Goal: Task Accomplishment & Management: Manage account settings

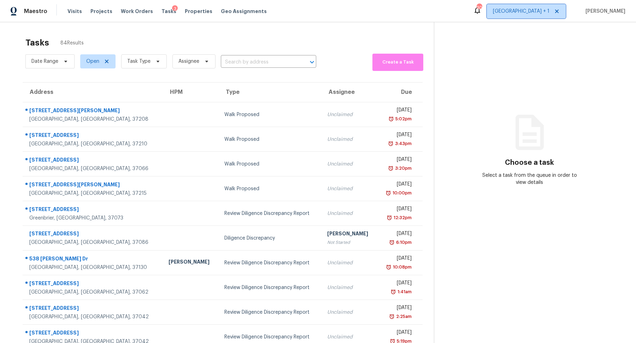
click at [549, 12] on span "Nashville + 1" at bounding box center [521, 11] width 57 height 7
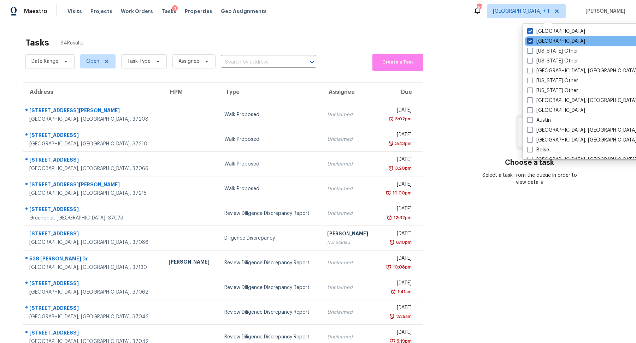
click at [542, 43] on label "Jacksonville" at bounding box center [556, 41] width 58 height 7
click at [532, 42] on input "Jacksonville" at bounding box center [529, 40] width 5 height 5
checkbox input "false"
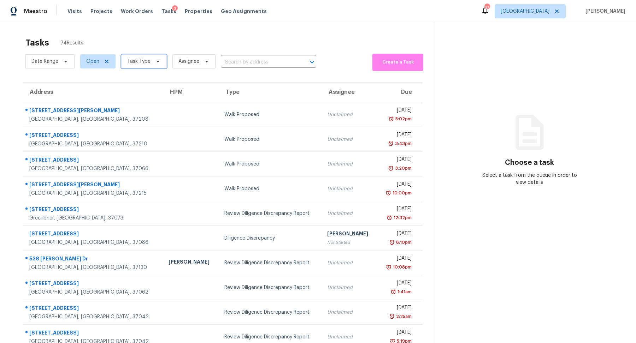
click at [142, 61] on span "Task Type" at bounding box center [138, 61] width 23 height 7
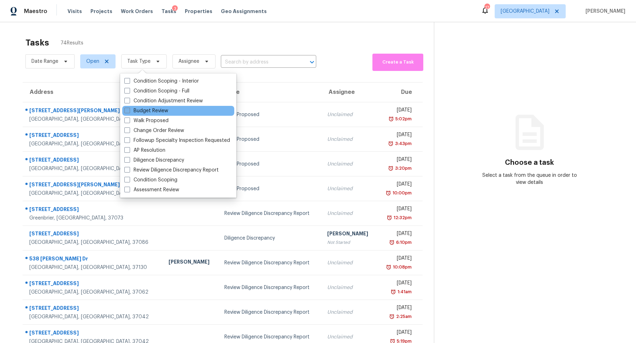
click at [149, 113] on label "Budget Review" at bounding box center [146, 110] width 44 height 7
click at [129, 112] on input "Budget Review" at bounding box center [126, 109] width 5 height 5
checkbox input "true"
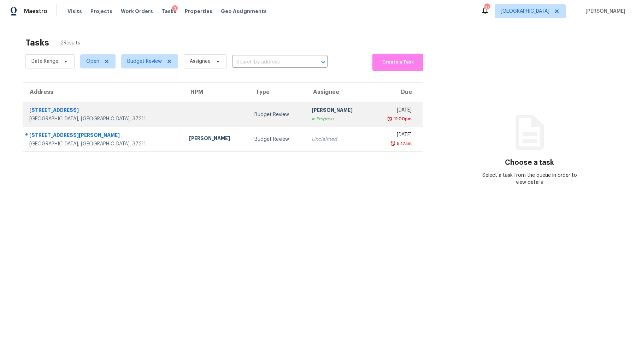
click at [41, 117] on div "Nashville, TN, 37211" at bounding box center [103, 119] width 148 height 7
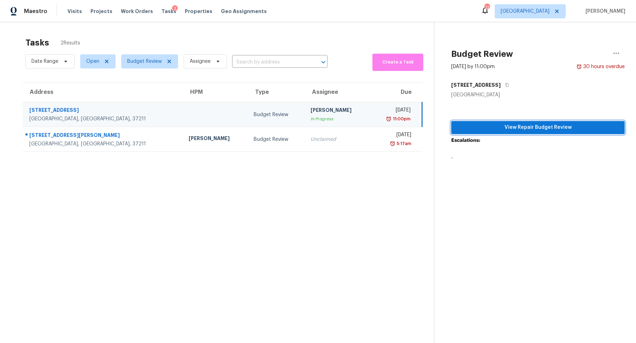
click at [536, 126] on span "View Repair Budget Review" at bounding box center [538, 127] width 162 height 9
click at [613, 51] on icon "button" at bounding box center [616, 53] width 8 height 8
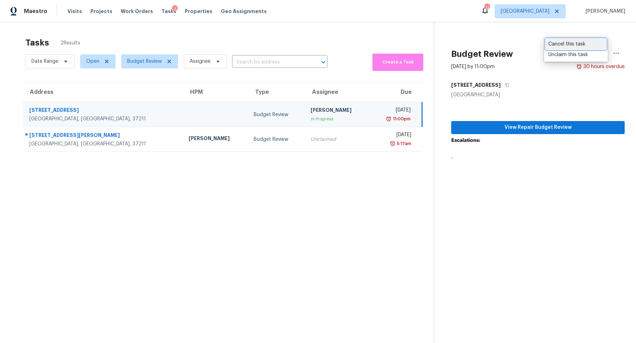
click at [584, 46] on div "Cancel this task" at bounding box center [575, 44] width 55 height 7
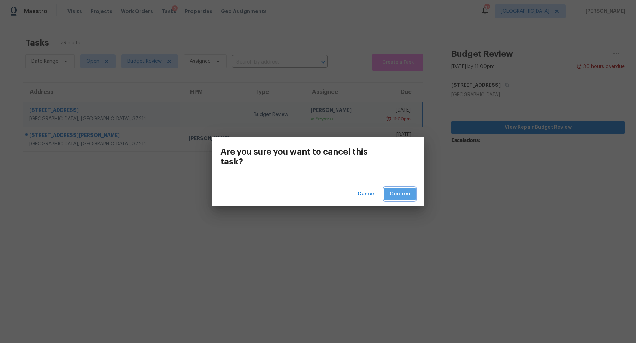
click at [407, 200] on button "Confirm" at bounding box center [399, 194] width 31 height 13
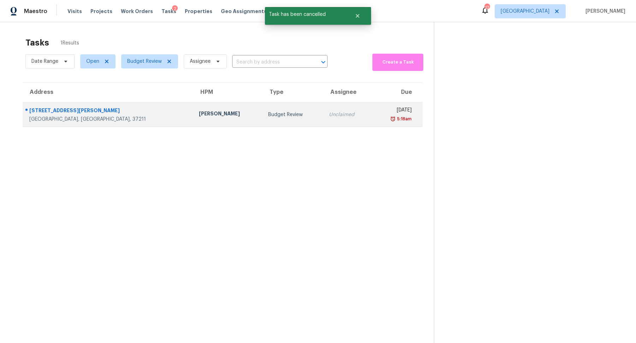
click at [63, 113] on div "550 Harding Pl Apt D110" at bounding box center [108, 111] width 158 height 9
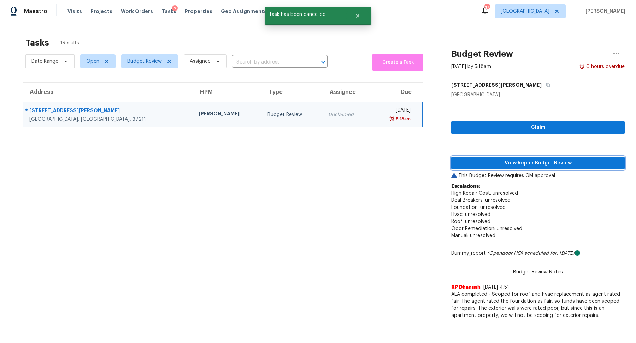
click at [533, 161] on span "View Repair Budget Review" at bounding box center [538, 163] width 162 height 9
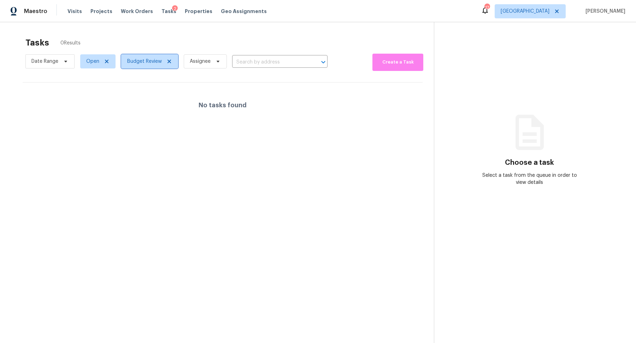
click at [146, 58] on span "Budget Review" at bounding box center [144, 61] width 35 height 7
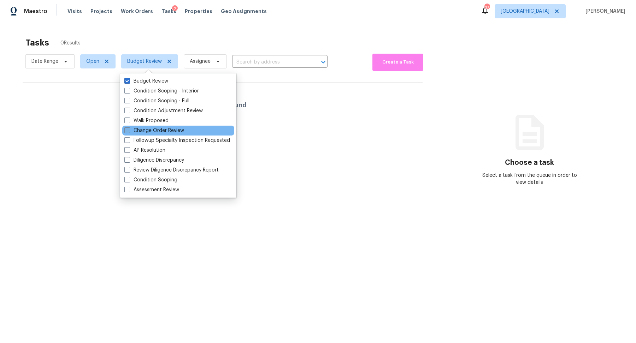
click at [148, 132] on label "Change Order Review" at bounding box center [154, 130] width 60 height 7
click at [129, 132] on input "Change Order Review" at bounding box center [126, 129] width 5 height 5
checkbox input "true"
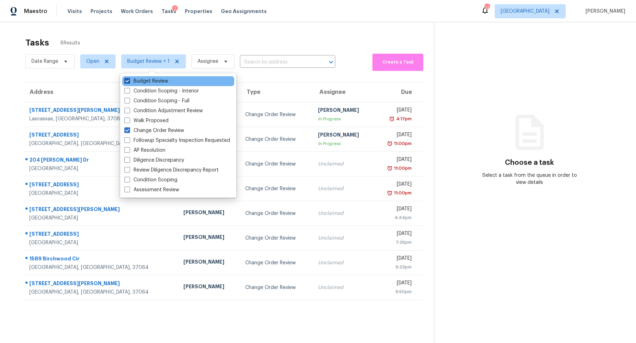
click at [161, 82] on label "Budget Review" at bounding box center [146, 81] width 44 height 7
click at [129, 82] on input "Budget Review" at bounding box center [126, 80] width 5 height 5
checkbox input "false"
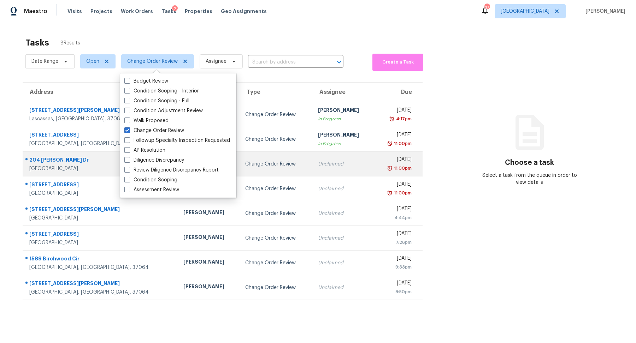
click at [42, 167] on div "[GEOGRAPHIC_DATA]" at bounding box center [100, 168] width 143 height 7
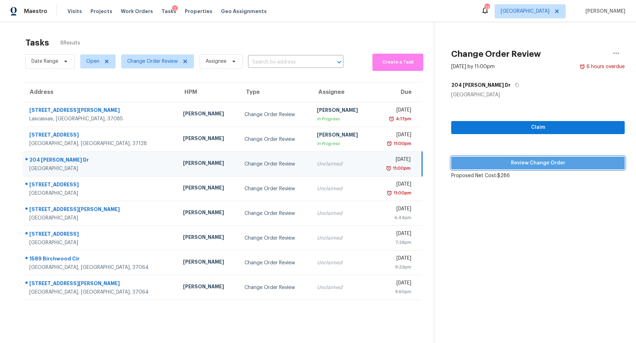
click at [524, 160] on span "Review Change Order" at bounding box center [538, 163] width 162 height 9
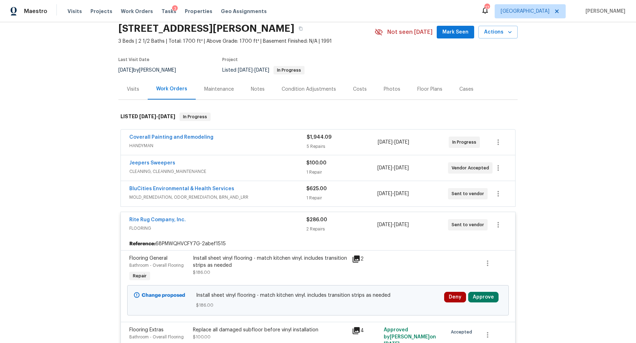
scroll to position [35, 0]
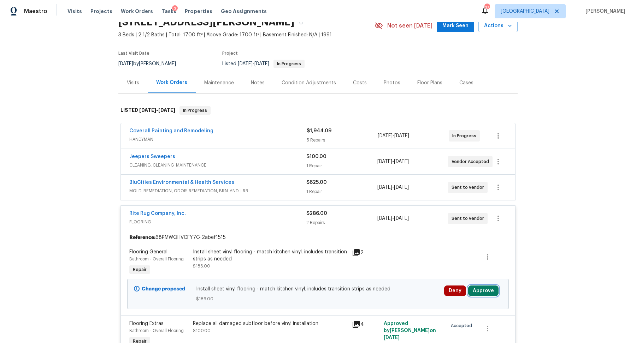
click at [486, 289] on button "Approve" at bounding box center [483, 291] width 30 height 11
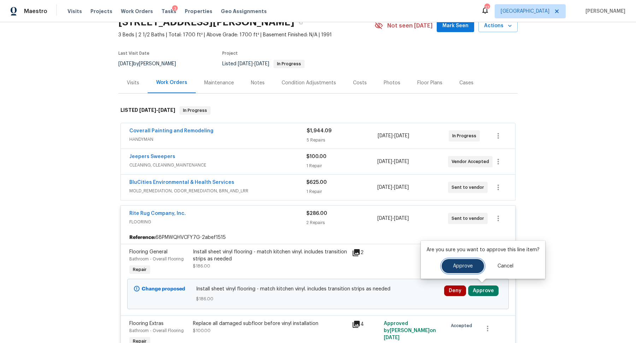
click at [453, 265] on span "Approve" at bounding box center [463, 266] width 20 height 5
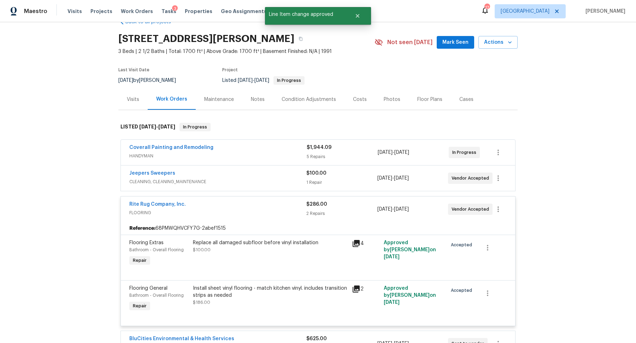
scroll to position [0, 0]
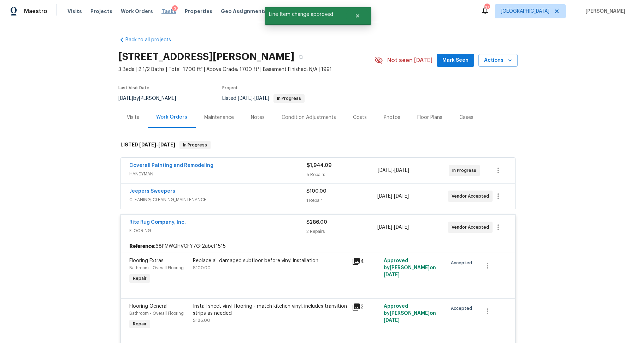
click at [161, 12] on span "Tasks" at bounding box center [168, 11] width 15 height 5
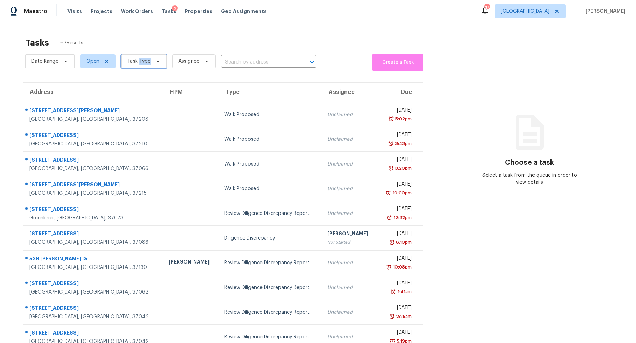
click at [142, 63] on span "Task Type" at bounding box center [138, 61] width 23 height 7
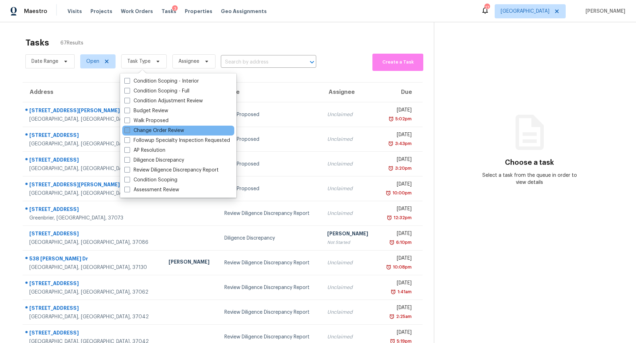
click at [152, 130] on label "Change Order Review" at bounding box center [154, 130] width 60 height 7
click at [129, 130] on input "Change Order Review" at bounding box center [126, 129] width 5 height 5
checkbox input "true"
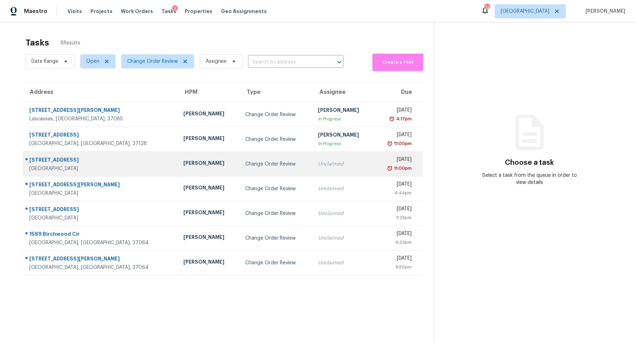
click at [60, 159] on div "[STREET_ADDRESS]" at bounding box center [100, 161] width 143 height 9
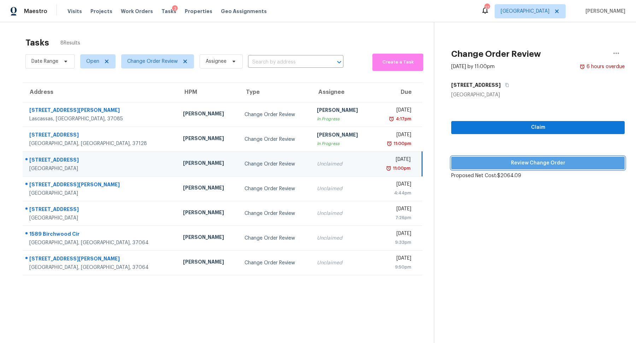
click at [498, 159] on span "Review Change Order" at bounding box center [538, 163] width 162 height 9
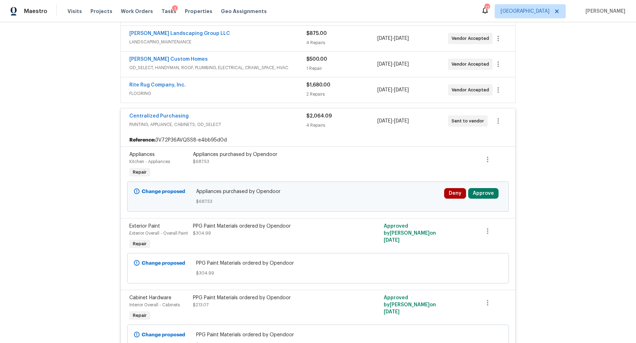
scroll to position [232, 0]
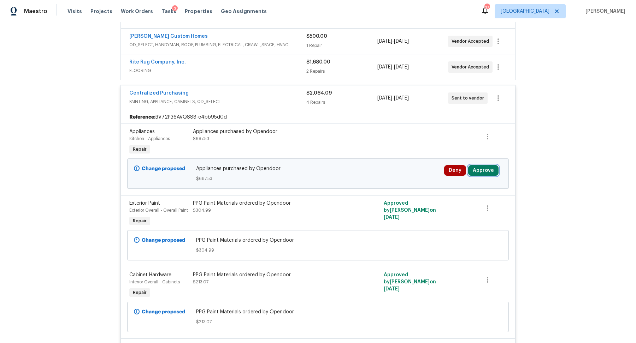
click at [486, 171] on button "Approve" at bounding box center [483, 170] width 30 height 11
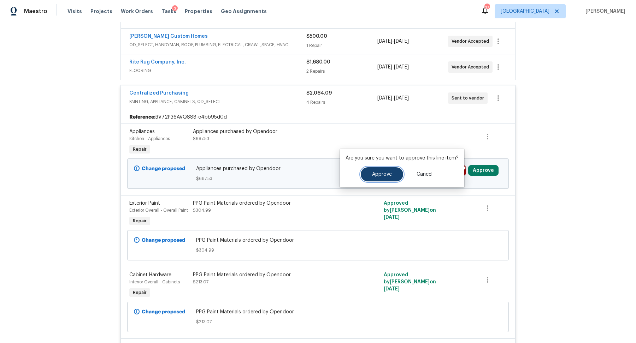
click at [383, 179] on button "Approve" at bounding box center [382, 174] width 42 height 14
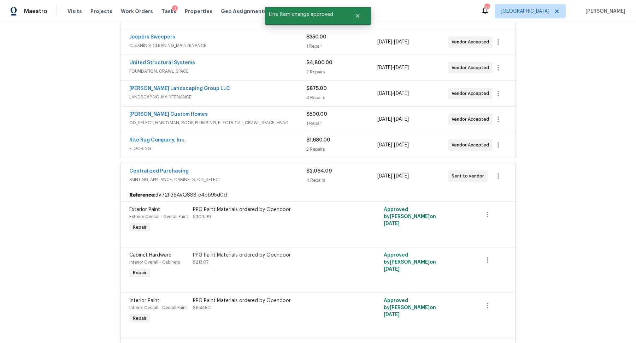
scroll to position [82, 0]
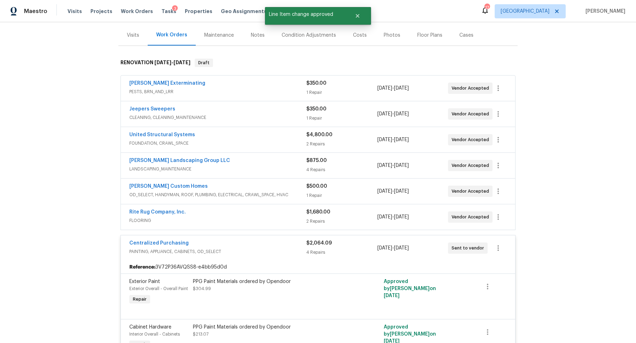
click at [365, 136] on div "$4,800.00" at bounding box center [341, 134] width 71 height 7
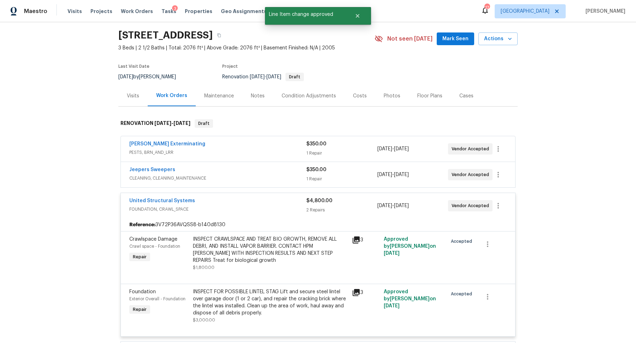
scroll to position [0, 0]
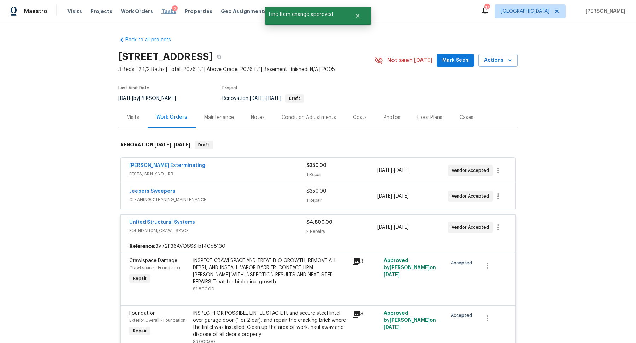
click at [162, 13] on span "Tasks" at bounding box center [168, 11] width 15 height 5
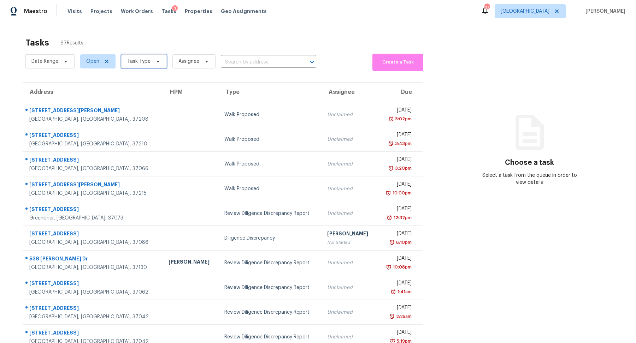
click at [142, 64] on span "Task Type" at bounding box center [138, 61] width 23 height 7
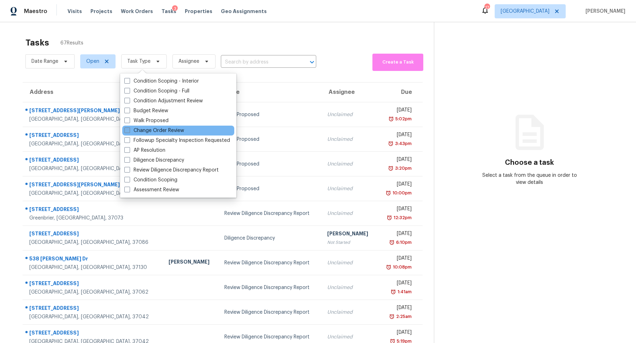
click at [145, 130] on label "Change Order Review" at bounding box center [154, 130] width 60 height 7
click at [129, 130] on input "Change Order Review" at bounding box center [126, 129] width 5 height 5
checkbox input "true"
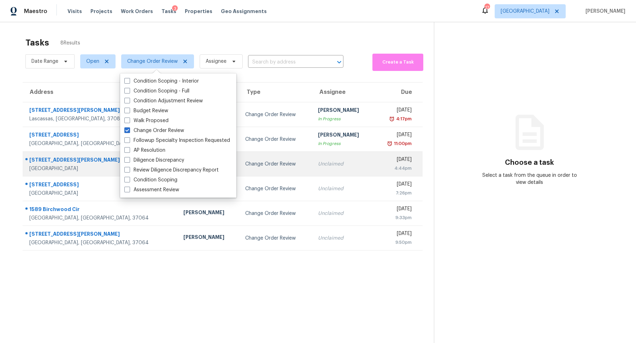
click at [54, 166] on div "[GEOGRAPHIC_DATA]" at bounding box center [100, 168] width 143 height 7
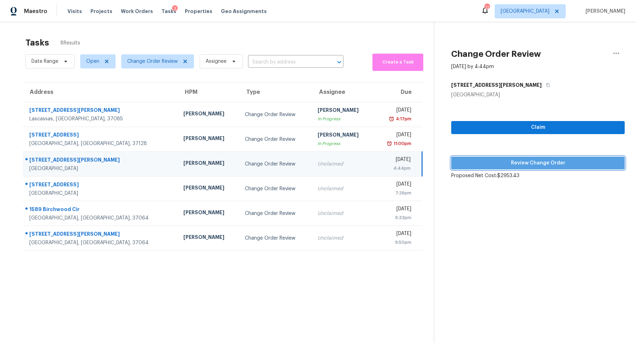
click at [518, 163] on span "Review Change Order" at bounding box center [538, 163] width 162 height 9
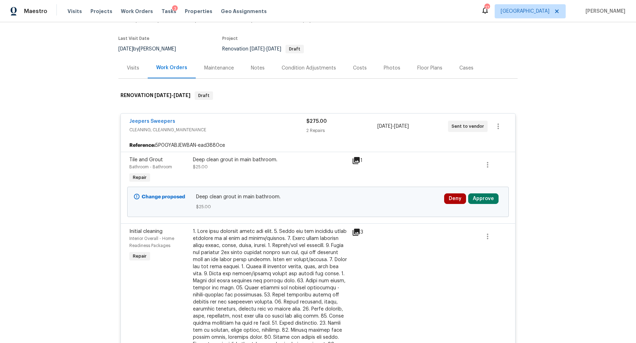
scroll to position [51, 0]
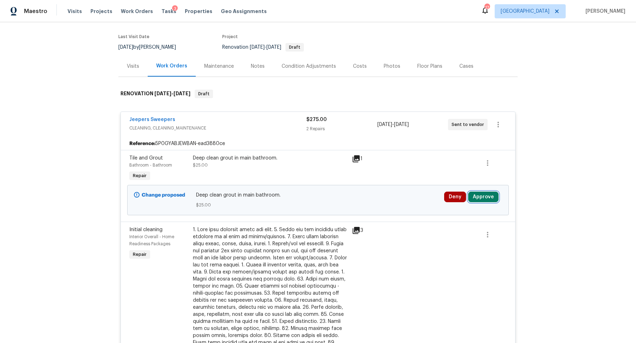
click at [485, 197] on button "Approve" at bounding box center [483, 197] width 30 height 11
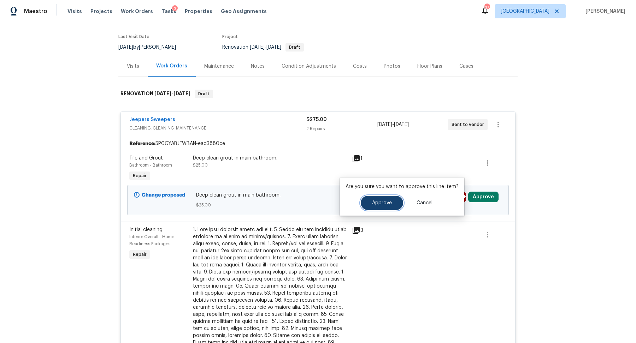
click at [374, 202] on span "Approve" at bounding box center [382, 203] width 20 height 5
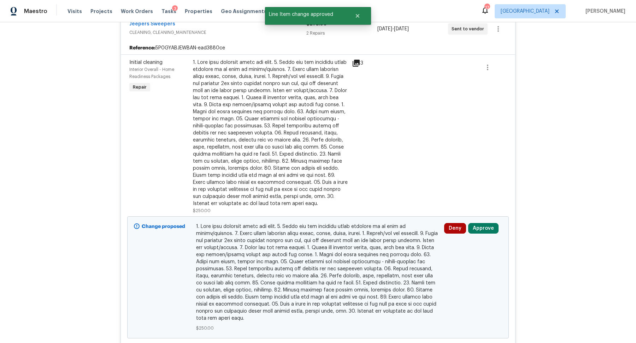
scroll to position [202, 0]
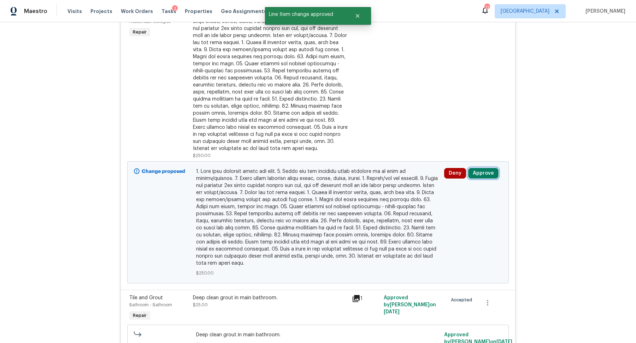
click at [480, 171] on button "Approve" at bounding box center [483, 173] width 30 height 11
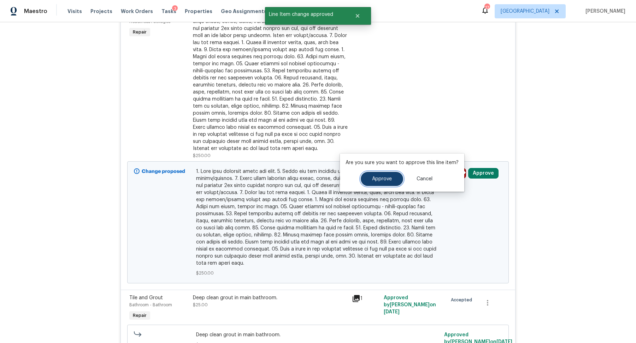
click at [378, 177] on span "Approve" at bounding box center [382, 179] width 20 height 5
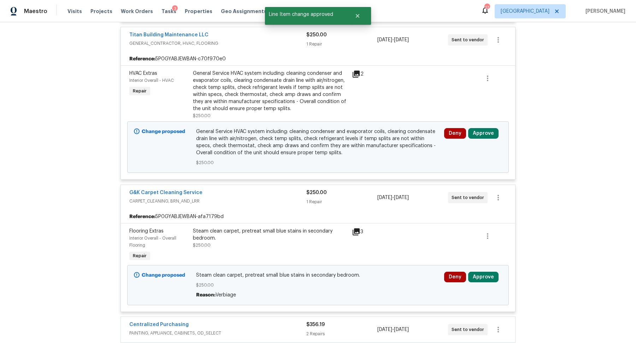
scroll to position [545, 0]
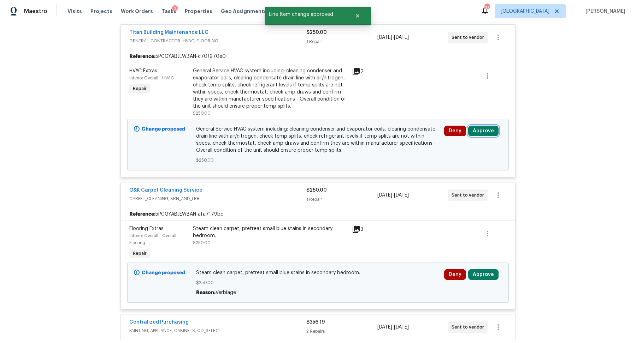
click at [482, 132] on button "Approve" at bounding box center [483, 131] width 30 height 11
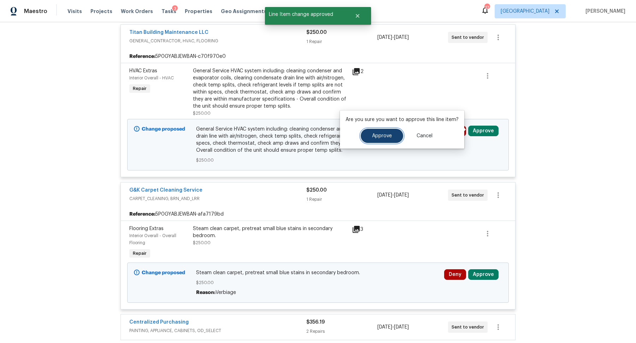
click at [392, 141] on button "Approve" at bounding box center [382, 136] width 42 height 14
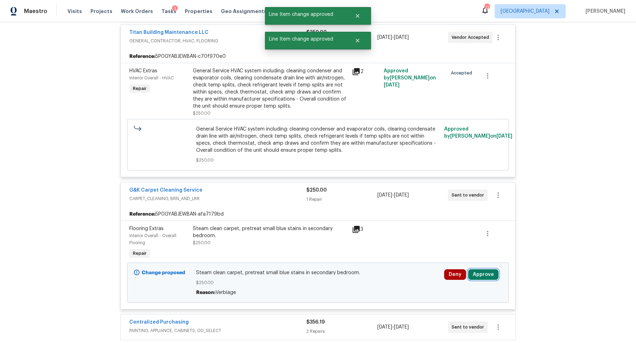
click at [488, 271] on button "Approve" at bounding box center [483, 275] width 30 height 11
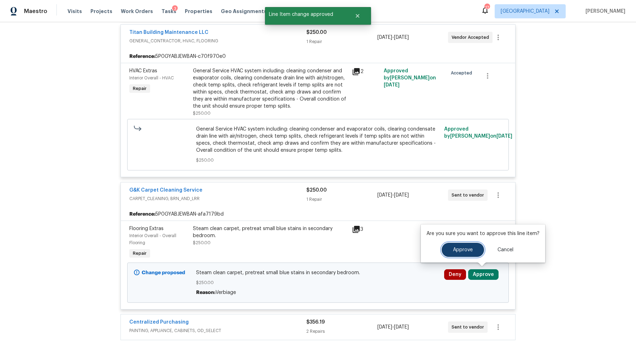
click at [458, 250] on span "Approve" at bounding box center [463, 250] width 20 height 5
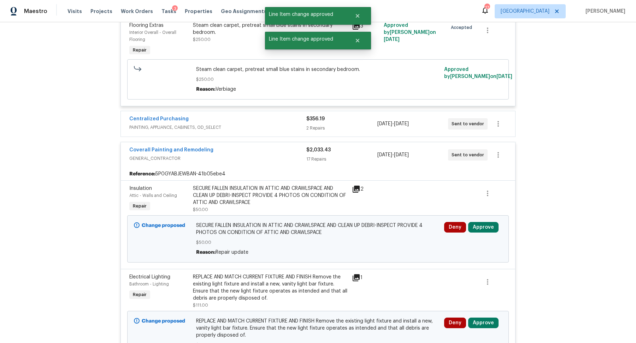
scroll to position [773, 0]
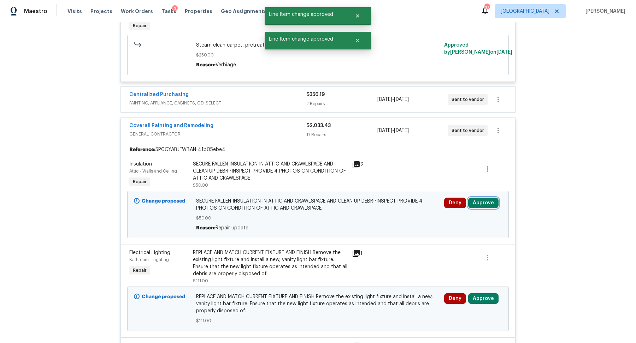
click at [483, 201] on button "Approve" at bounding box center [483, 203] width 30 height 11
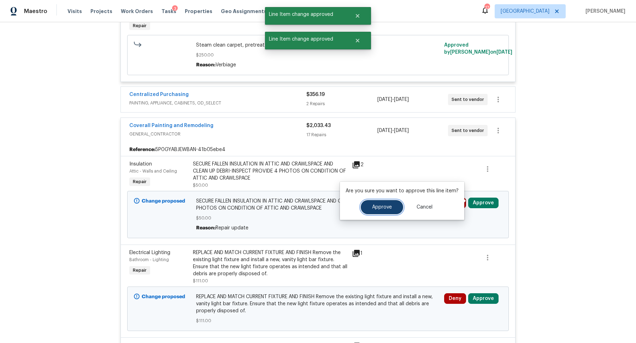
click at [382, 209] on span "Approve" at bounding box center [382, 207] width 20 height 5
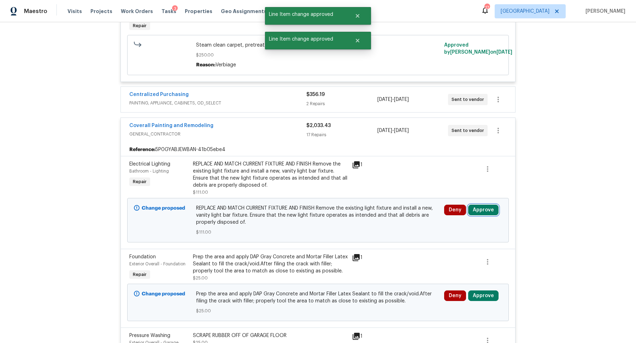
click at [485, 206] on button "Approve" at bounding box center [483, 210] width 30 height 11
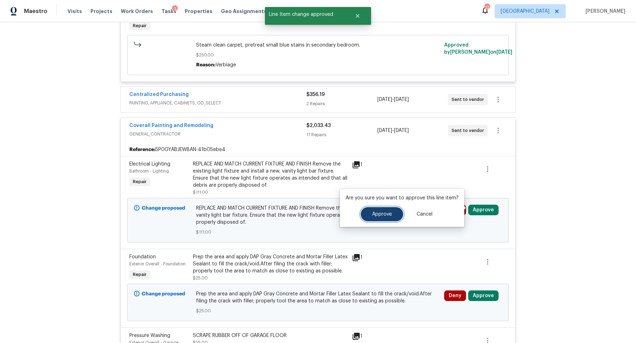
click at [378, 213] on span "Approve" at bounding box center [382, 214] width 20 height 5
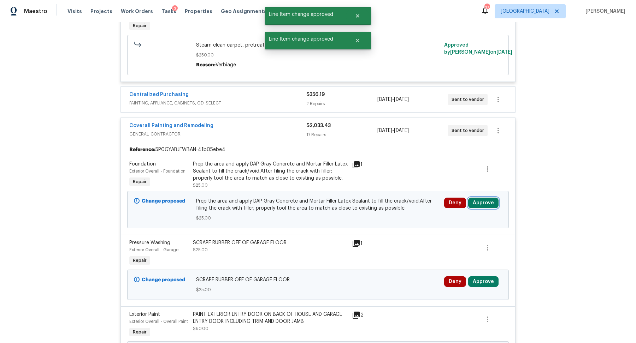
click at [481, 202] on button "Approve" at bounding box center [483, 203] width 30 height 11
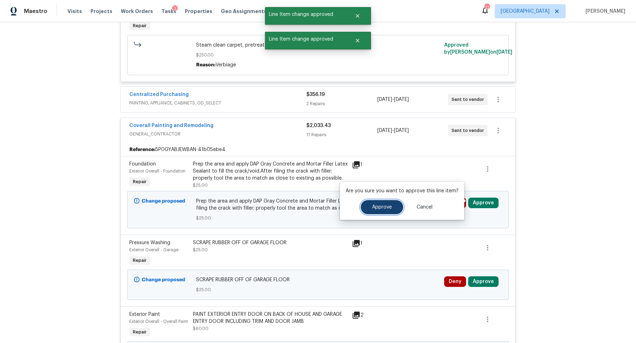
click at [391, 209] on button "Approve" at bounding box center [382, 207] width 42 height 14
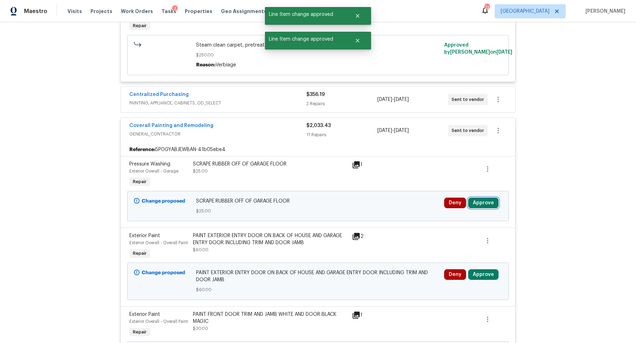
click at [481, 201] on button "Approve" at bounding box center [483, 203] width 30 height 11
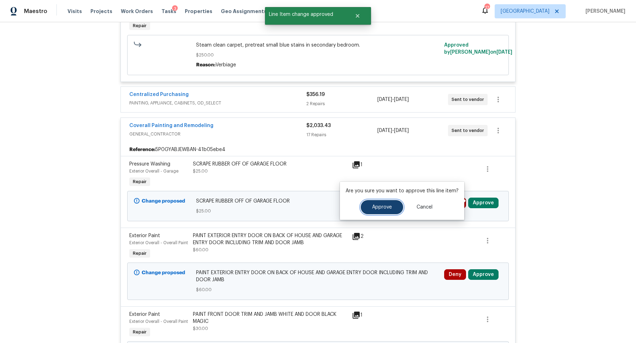
click at [372, 211] on button "Approve" at bounding box center [382, 207] width 42 height 14
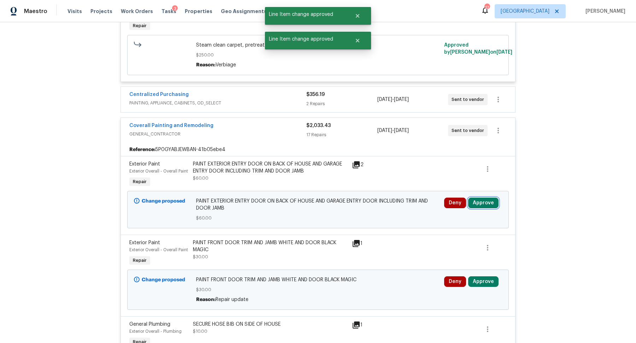
click at [484, 198] on button "Approve" at bounding box center [483, 203] width 30 height 11
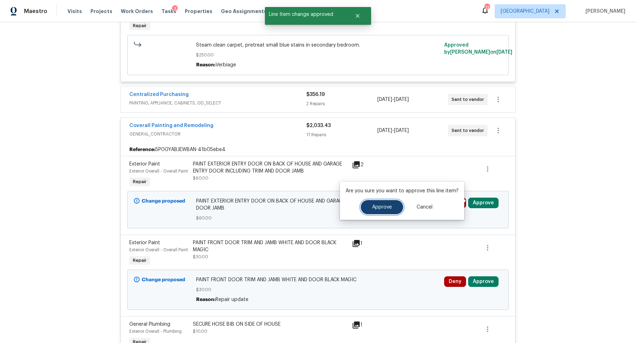
click at [373, 209] on span "Approve" at bounding box center [382, 207] width 20 height 5
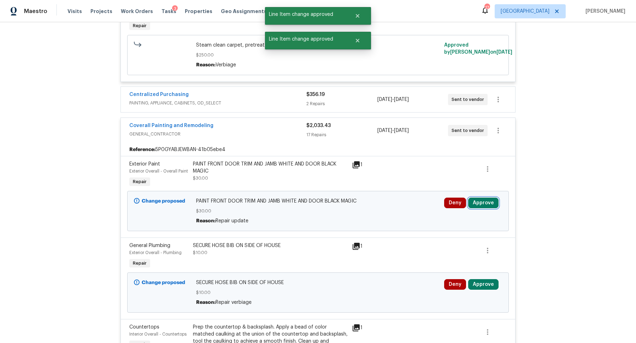
click at [482, 201] on button "Approve" at bounding box center [483, 203] width 30 height 11
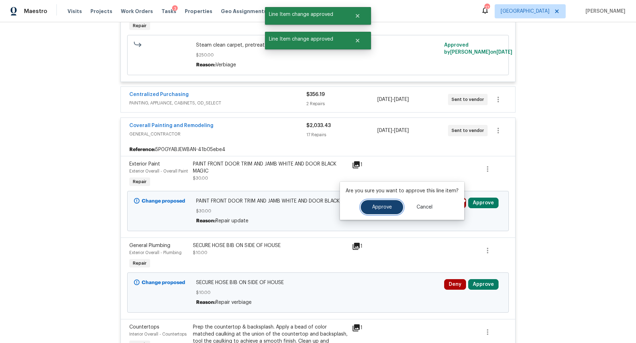
click at [368, 205] on button "Approve" at bounding box center [382, 207] width 42 height 14
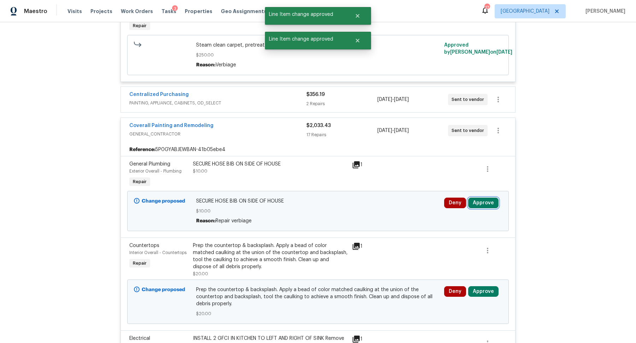
click at [475, 198] on button "Approve" at bounding box center [483, 203] width 30 height 11
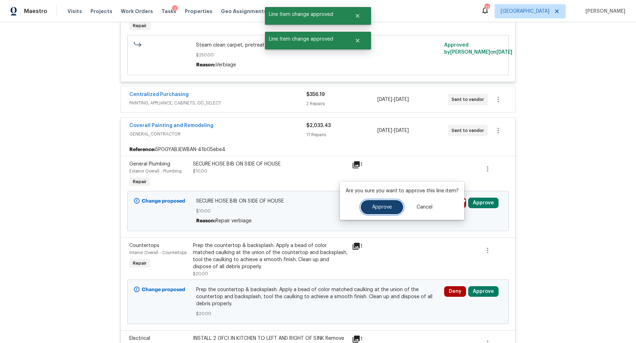
click at [376, 208] on span "Approve" at bounding box center [382, 207] width 20 height 5
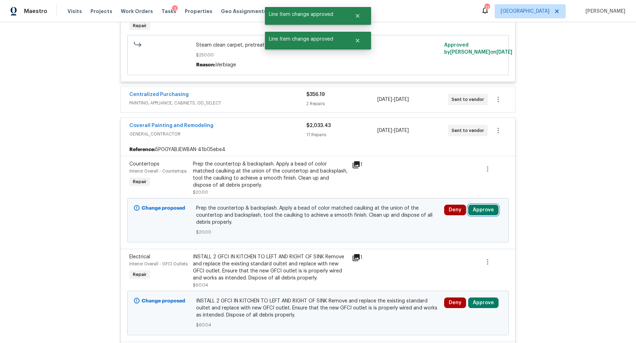
click at [483, 205] on button "Approve" at bounding box center [483, 210] width 30 height 11
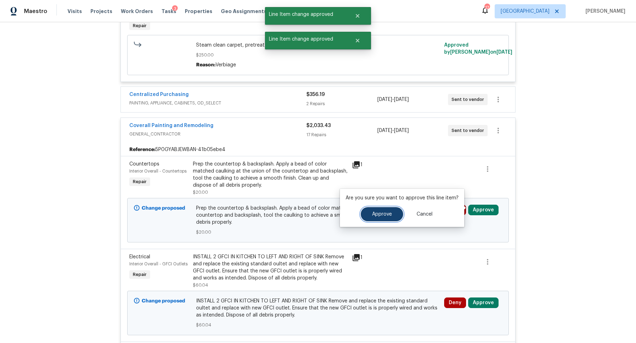
click at [371, 219] on button "Approve" at bounding box center [382, 214] width 42 height 14
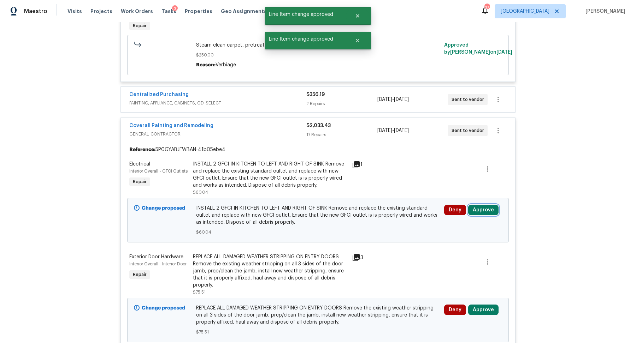
click at [476, 207] on button "Approve" at bounding box center [483, 210] width 30 height 11
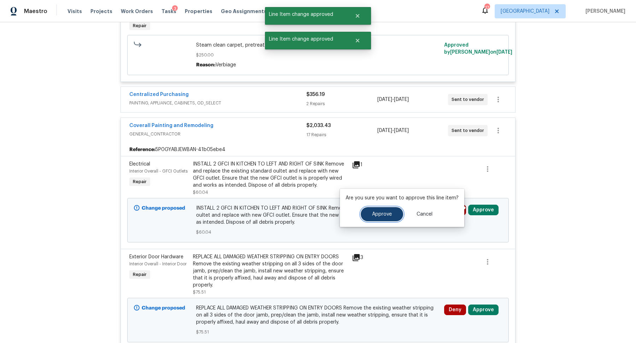
click at [370, 208] on button "Approve" at bounding box center [382, 214] width 42 height 14
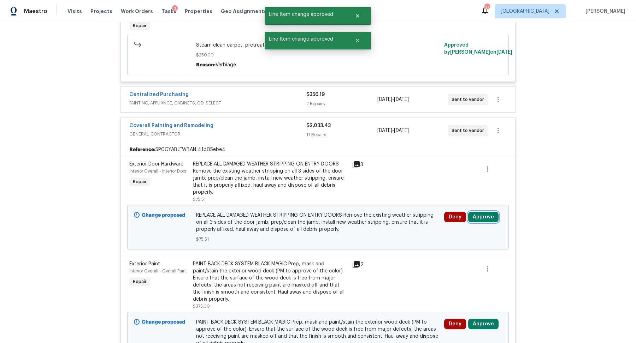
click at [475, 214] on button "Approve" at bounding box center [483, 217] width 30 height 11
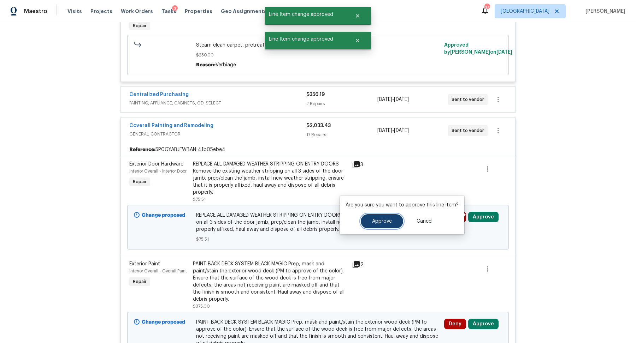
click at [371, 225] on button "Approve" at bounding box center [382, 221] width 42 height 14
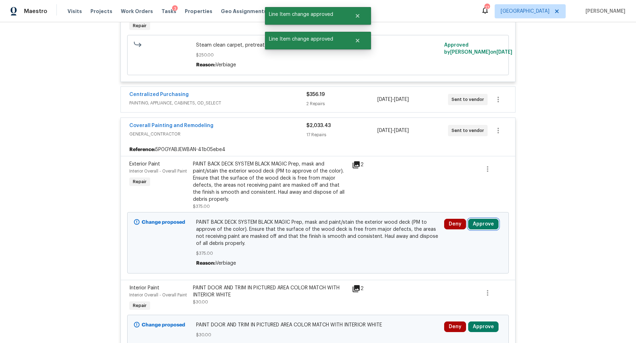
click at [473, 221] on button "Approve" at bounding box center [483, 224] width 30 height 11
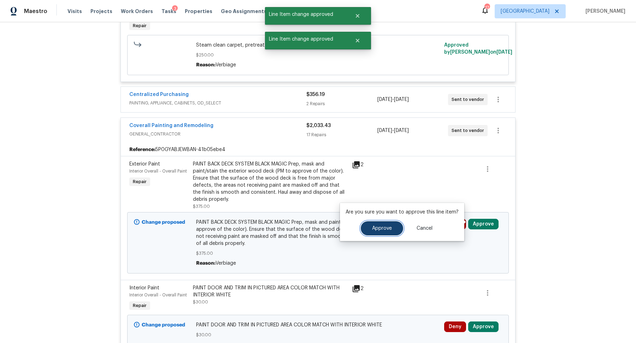
click at [384, 230] on span "Approve" at bounding box center [382, 228] width 20 height 5
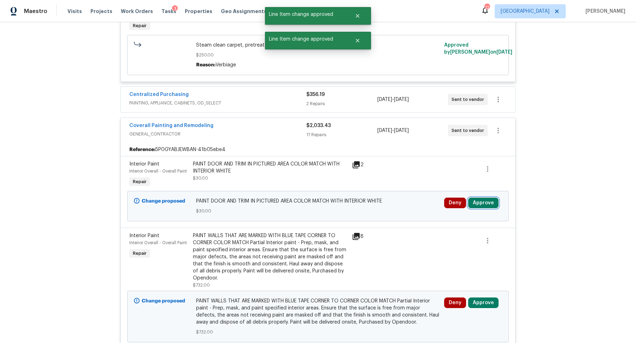
click at [487, 200] on button "Approve" at bounding box center [483, 203] width 30 height 11
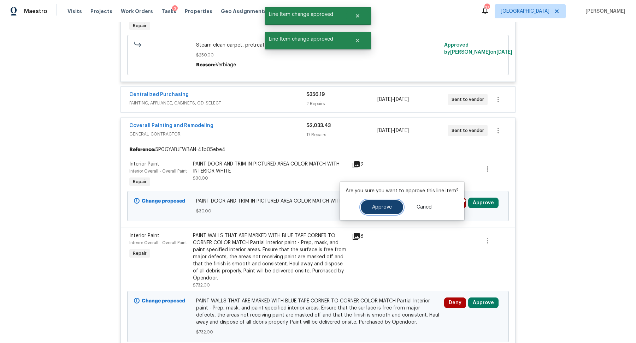
click at [382, 203] on button "Approve" at bounding box center [382, 207] width 42 height 14
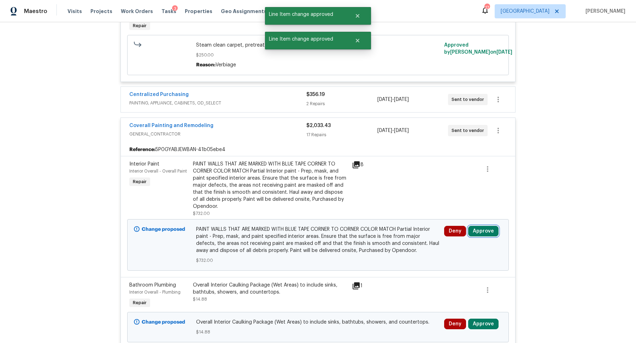
click at [482, 226] on button "Approve" at bounding box center [483, 231] width 30 height 11
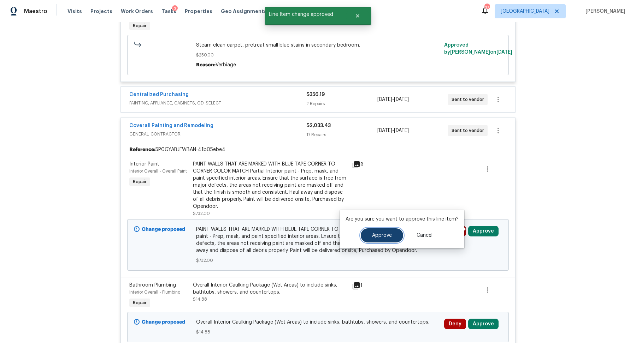
click at [377, 235] on span "Approve" at bounding box center [382, 235] width 20 height 5
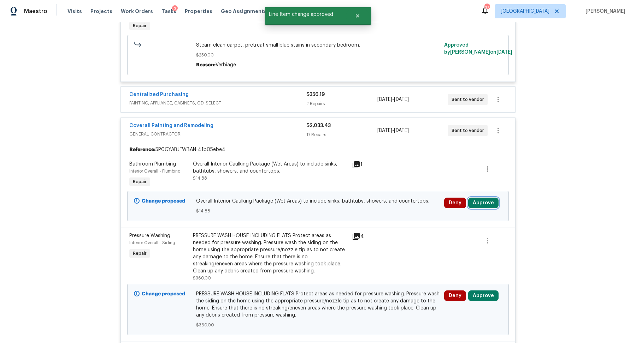
click at [486, 198] on button "Approve" at bounding box center [483, 203] width 30 height 11
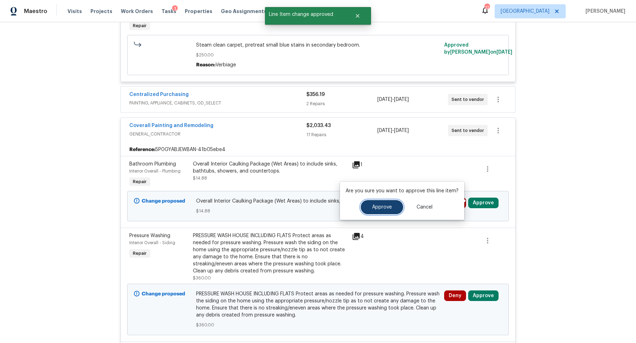
click at [386, 206] on span "Approve" at bounding box center [382, 207] width 20 height 5
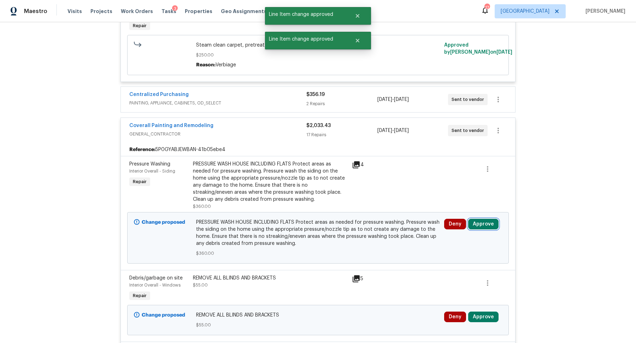
click at [480, 220] on button "Approve" at bounding box center [483, 224] width 30 height 11
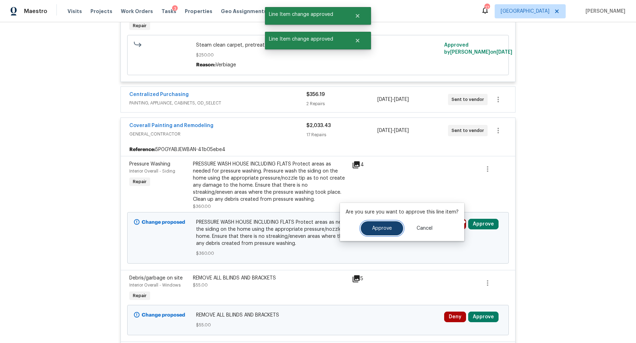
click at [382, 227] on span "Approve" at bounding box center [382, 228] width 20 height 5
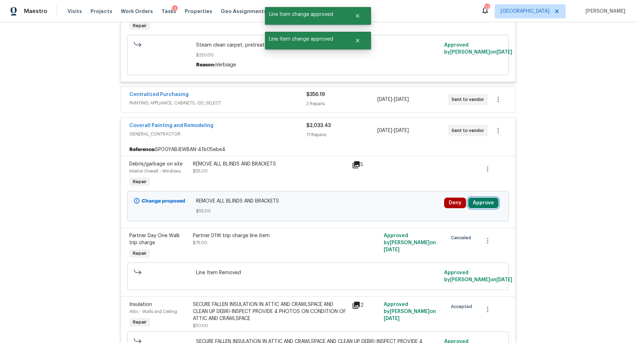
click at [483, 203] on button "Approve" at bounding box center [483, 203] width 30 height 11
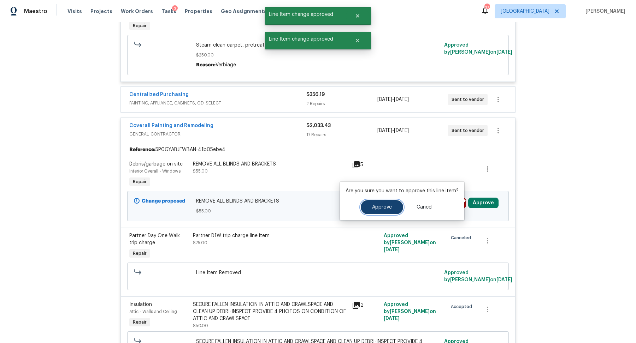
click at [387, 209] on span "Approve" at bounding box center [382, 207] width 20 height 5
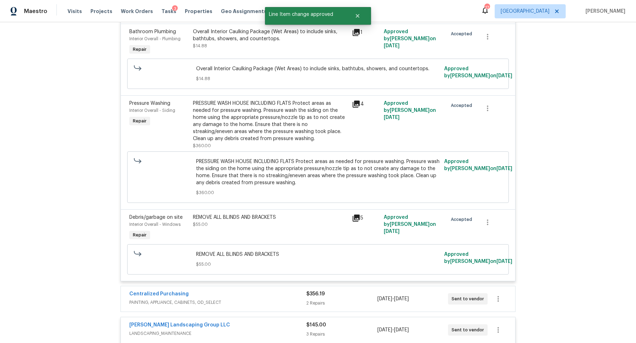
scroll to position [2518, 0]
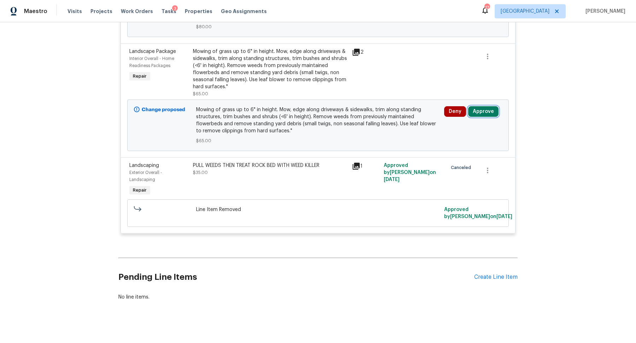
click at [485, 110] on button "Approve" at bounding box center [483, 111] width 30 height 11
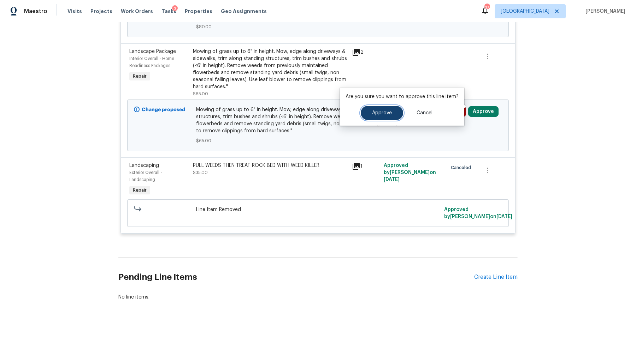
click at [378, 115] on span "Approve" at bounding box center [382, 113] width 20 height 5
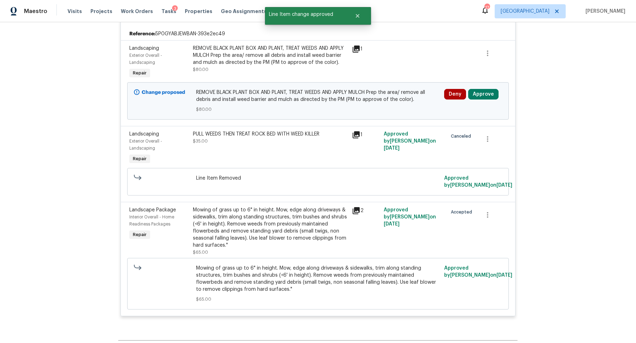
scroll to position [2369, 0]
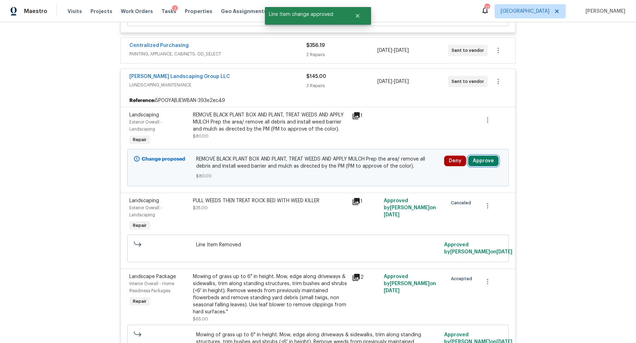
click at [489, 156] on button "Approve" at bounding box center [483, 161] width 30 height 11
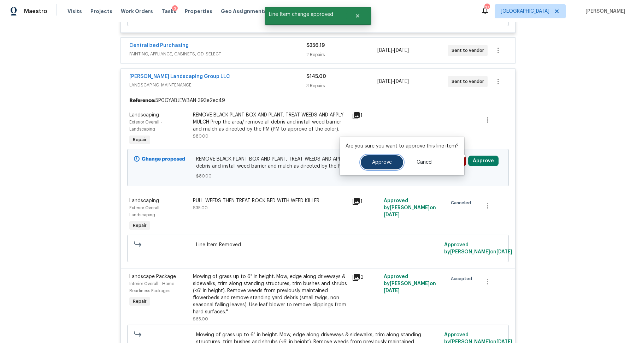
click at [388, 165] on span "Approve" at bounding box center [382, 162] width 20 height 5
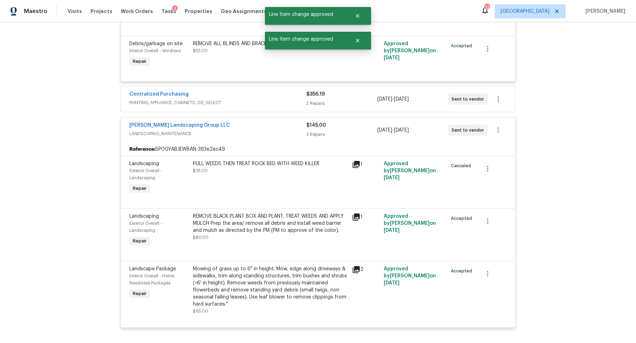
scroll to position [1409, 0]
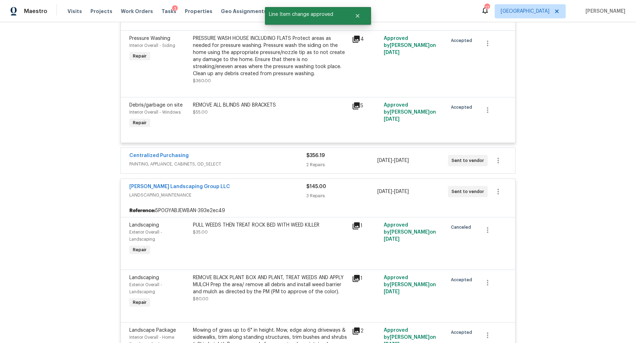
click at [350, 165] on div "2 Repairs" at bounding box center [341, 164] width 71 height 7
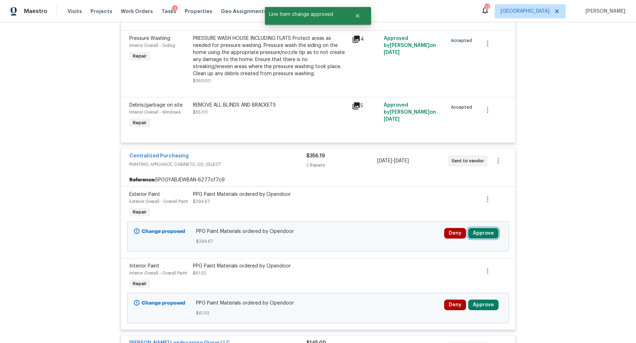
click at [487, 232] on button "Approve" at bounding box center [483, 233] width 30 height 11
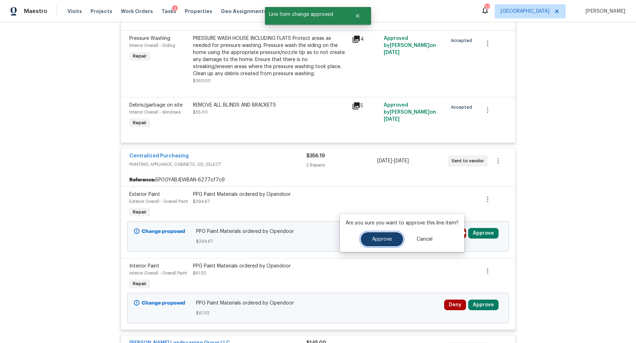
click at [378, 237] on span "Approve" at bounding box center [382, 239] width 20 height 5
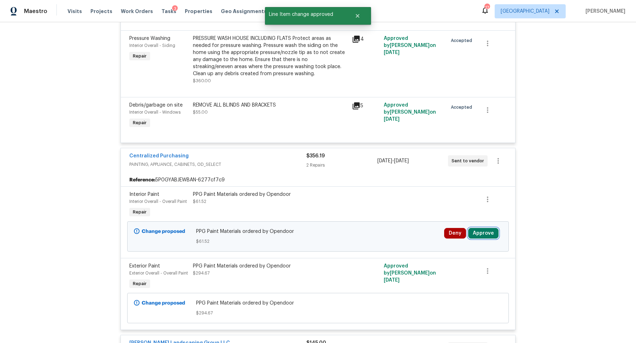
click at [482, 236] on button "Approve" at bounding box center [483, 233] width 30 height 11
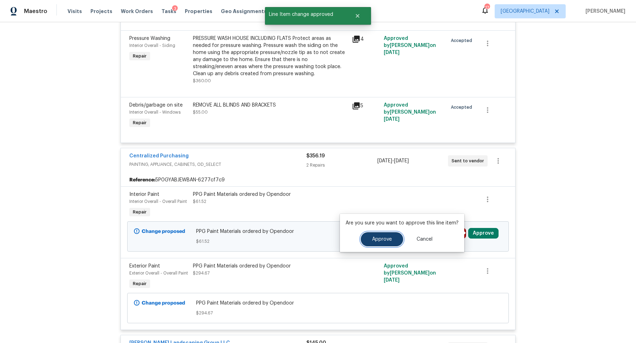
click at [384, 241] on span "Approve" at bounding box center [382, 239] width 20 height 5
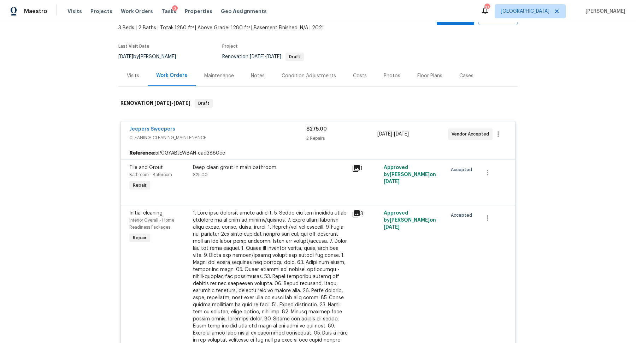
scroll to position [0, 0]
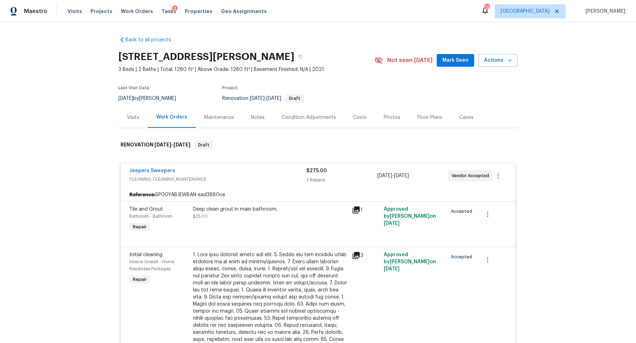
click at [360, 117] on div "Costs" at bounding box center [360, 117] width 14 height 7
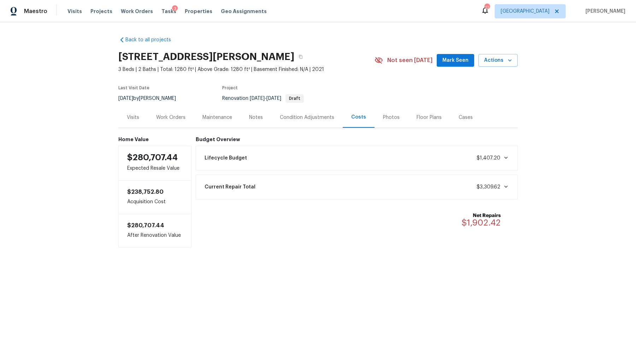
click at [135, 121] on div "Visits" at bounding box center [133, 117] width 12 height 7
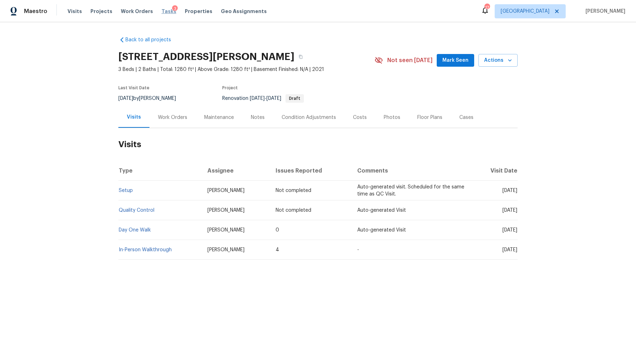
click at [161, 12] on span "Tasks" at bounding box center [168, 11] width 15 height 5
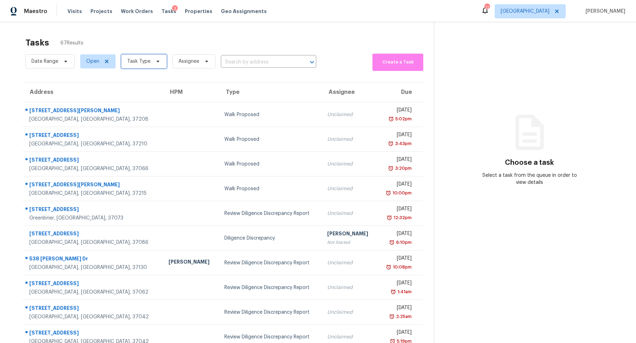
click at [141, 61] on span "Task Type" at bounding box center [138, 61] width 23 height 7
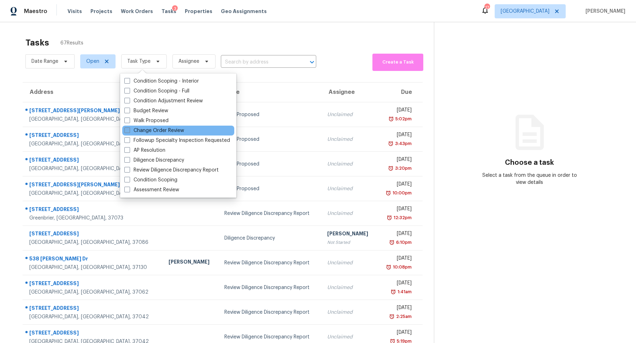
click at [153, 130] on label "Change Order Review" at bounding box center [154, 130] width 60 height 7
click at [129, 130] on input "Change Order Review" at bounding box center [126, 129] width 5 height 5
checkbox input "true"
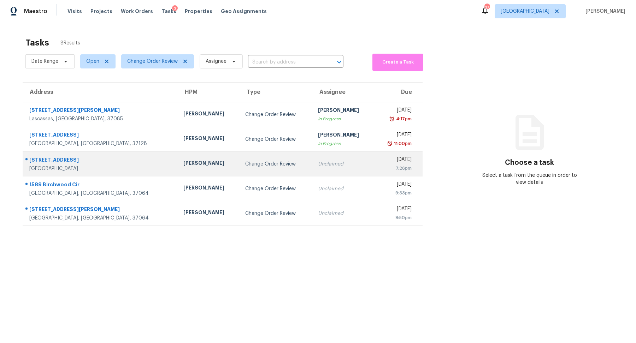
click at [49, 166] on div "[GEOGRAPHIC_DATA]" at bounding box center [100, 168] width 143 height 7
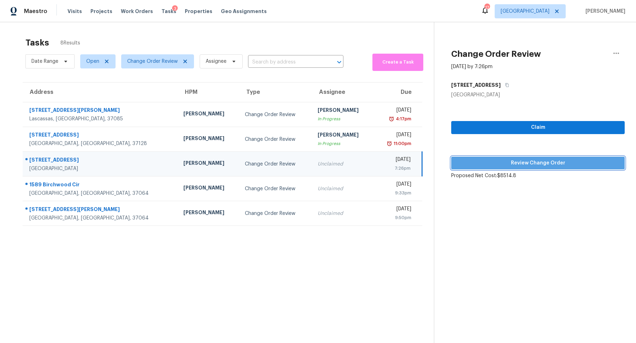
click at [547, 160] on span "Review Change Order" at bounding box center [538, 163] width 162 height 9
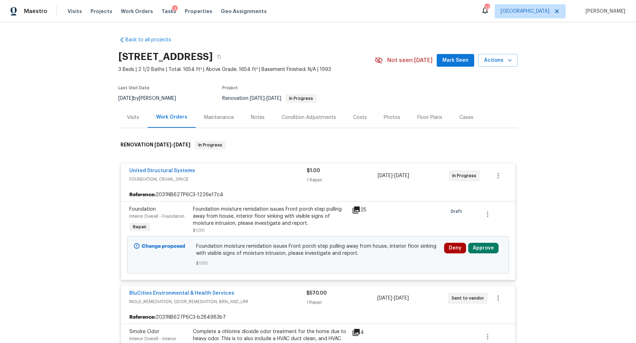
click at [353, 211] on icon at bounding box center [356, 210] width 8 height 8
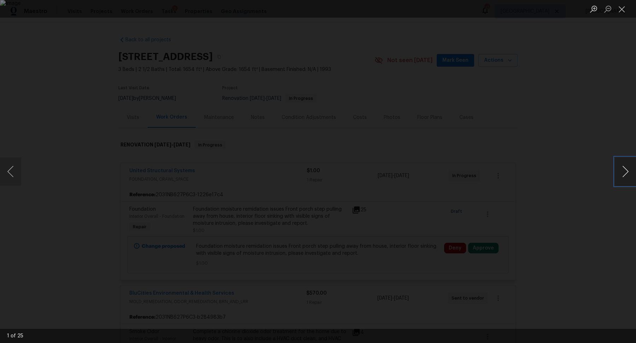
click at [621, 165] on button "Next image" at bounding box center [625, 172] width 21 height 28
click at [621, 166] on button "Next image" at bounding box center [625, 172] width 21 height 28
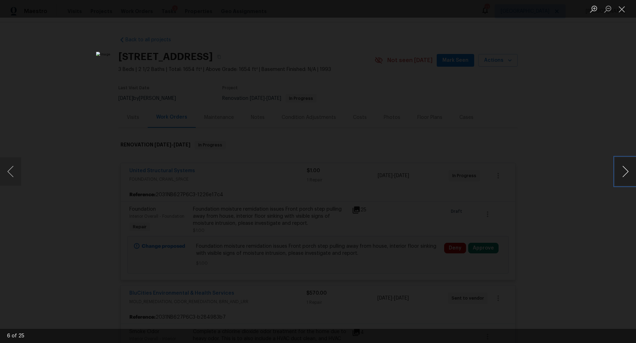
click at [621, 166] on button "Next image" at bounding box center [625, 172] width 21 height 28
click at [544, 131] on div "Lightbox" at bounding box center [318, 171] width 636 height 343
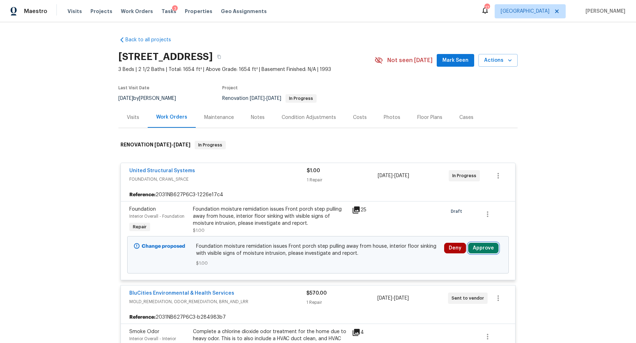
click at [481, 245] on button "Approve" at bounding box center [483, 248] width 30 height 11
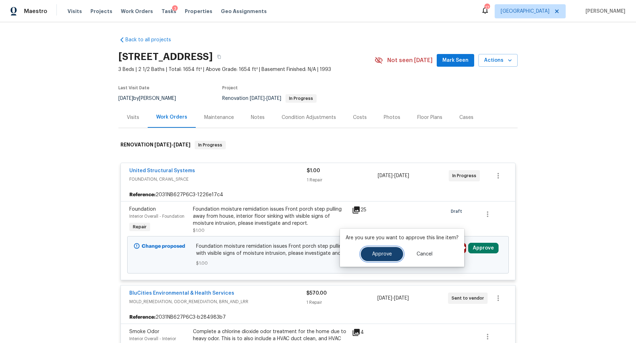
click at [379, 254] on span "Approve" at bounding box center [382, 254] width 20 height 5
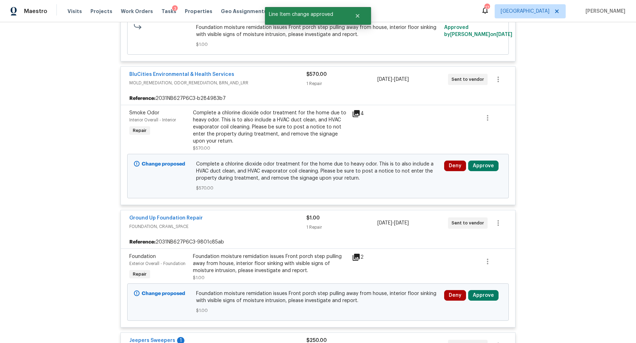
scroll to position [224, 0]
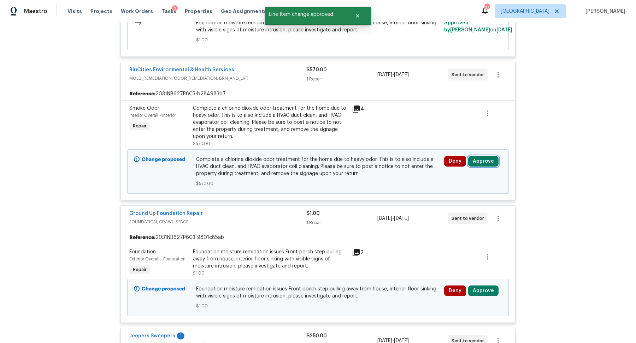
click at [481, 158] on button "Approve" at bounding box center [483, 161] width 30 height 11
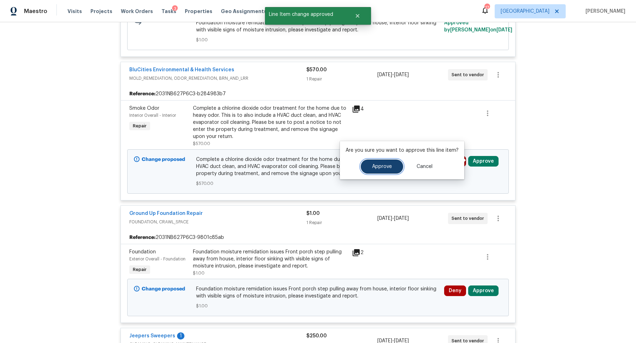
click at [378, 168] on span "Approve" at bounding box center [382, 166] width 20 height 5
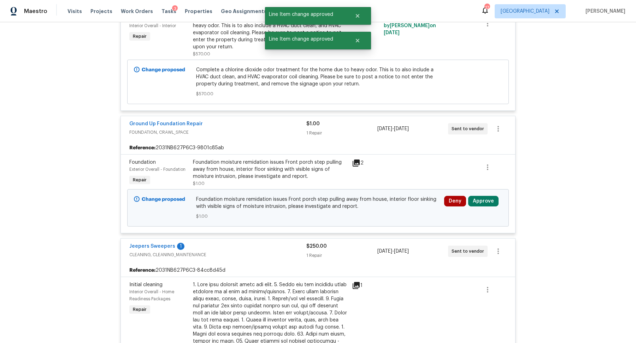
scroll to position [314, 0]
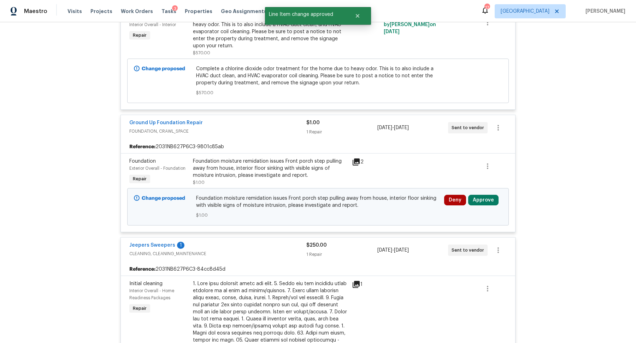
click at [353, 161] on icon at bounding box center [356, 162] width 7 height 7
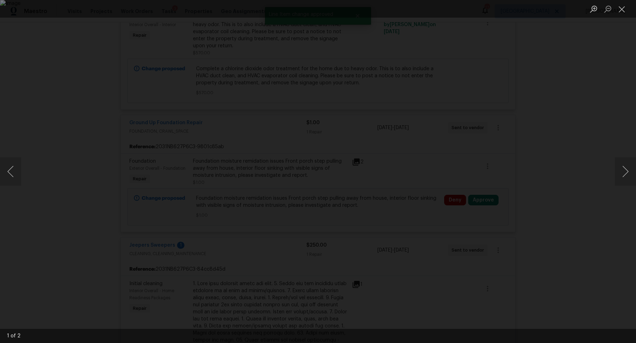
click at [563, 174] on div "Lightbox" at bounding box center [318, 171] width 636 height 343
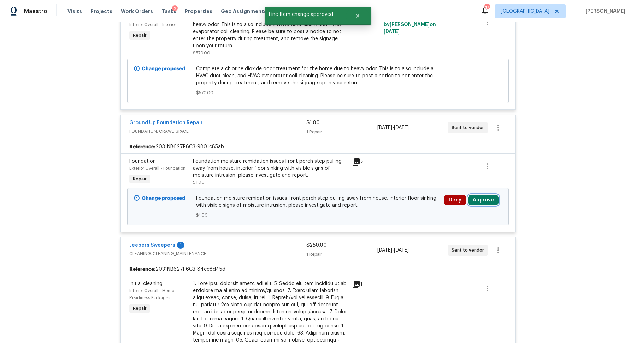
click at [482, 195] on button "Approve" at bounding box center [483, 200] width 30 height 11
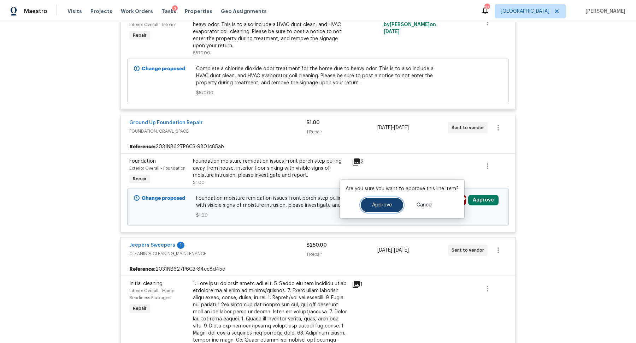
click at [371, 200] on button "Approve" at bounding box center [382, 205] width 42 height 14
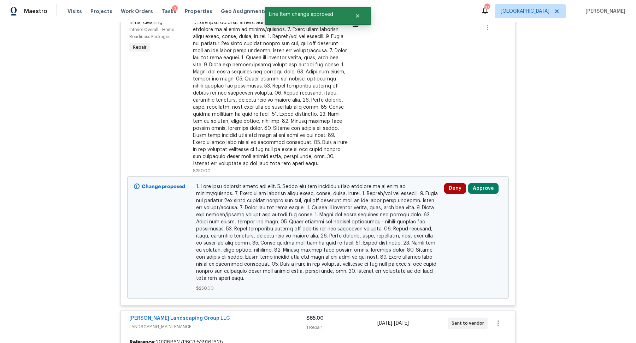
scroll to position [633, 0]
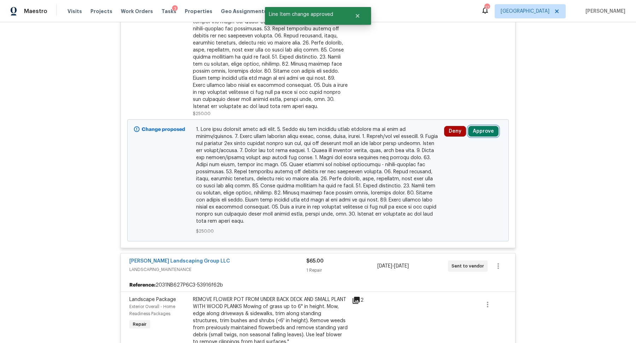
click at [485, 127] on button "Approve" at bounding box center [483, 131] width 30 height 11
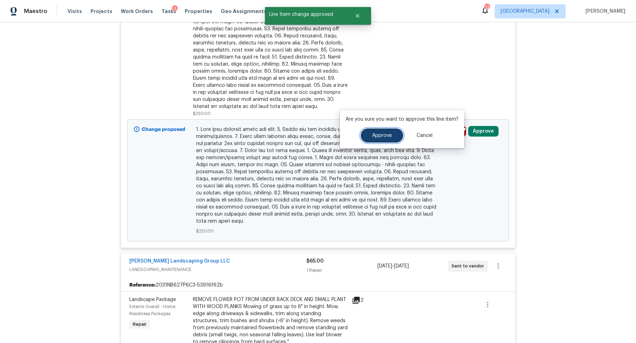
click at [378, 138] on button "Approve" at bounding box center [382, 136] width 42 height 14
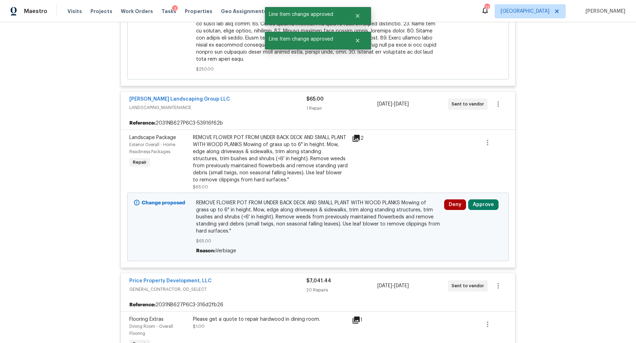
scroll to position [828, 0]
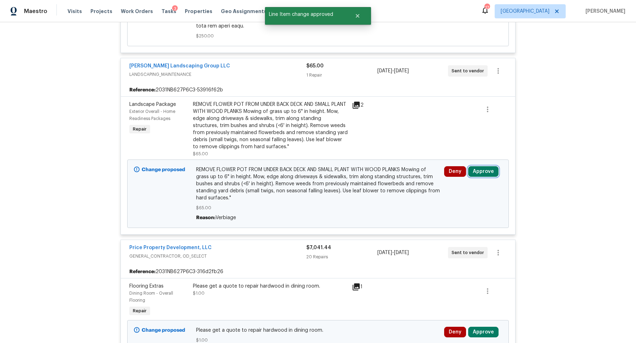
click at [484, 170] on button "Approve" at bounding box center [483, 171] width 30 height 11
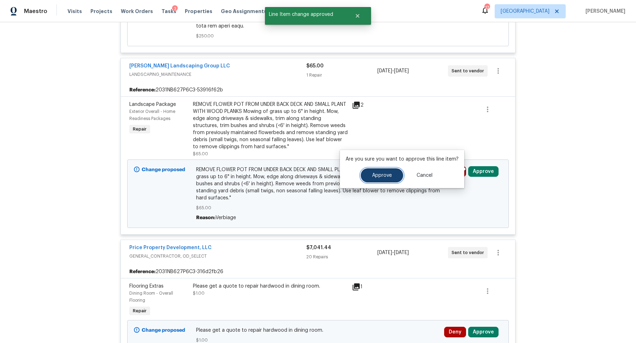
click at [384, 176] on span "Approve" at bounding box center [382, 175] width 20 height 5
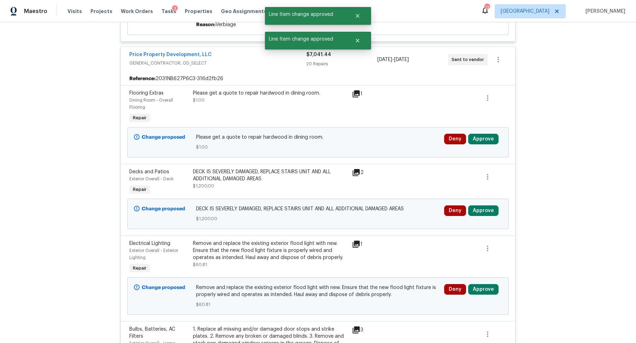
scroll to position [1042, 0]
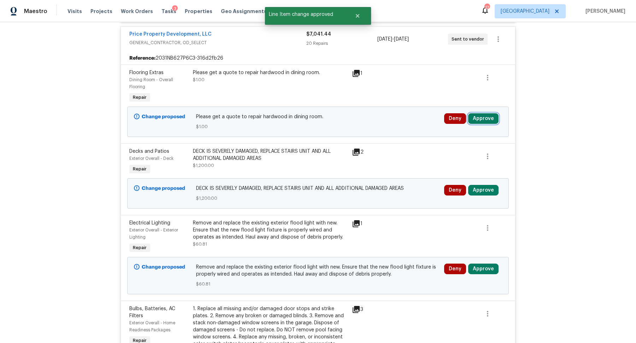
click at [483, 113] on button "Approve" at bounding box center [483, 118] width 30 height 11
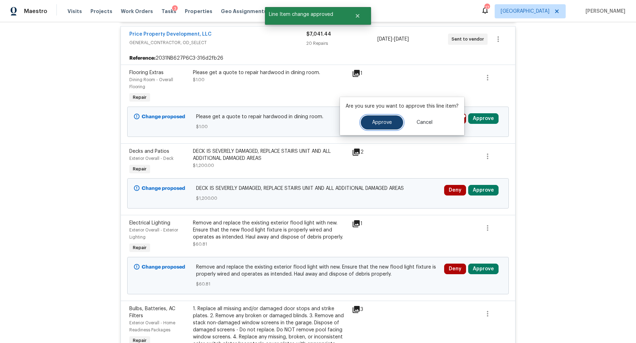
click at [379, 122] on span "Approve" at bounding box center [382, 122] width 20 height 5
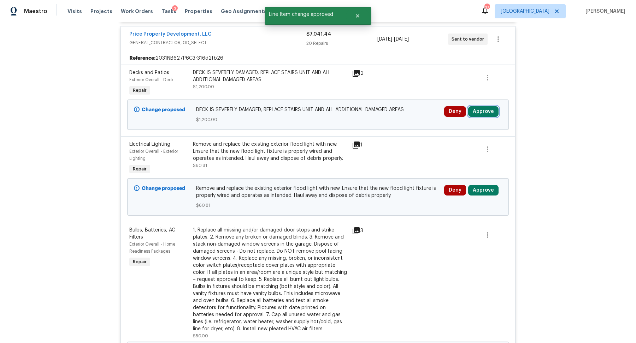
click at [488, 110] on button "Approve" at bounding box center [483, 111] width 30 height 11
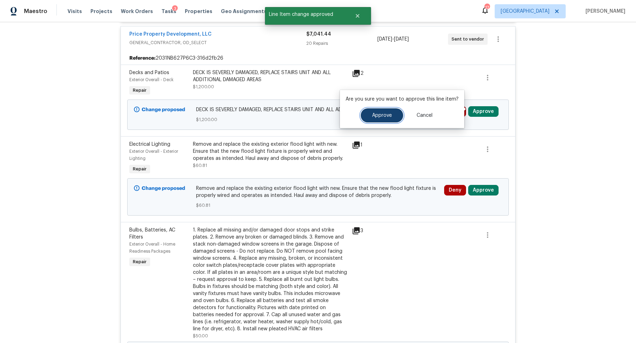
click at [377, 116] on span "Approve" at bounding box center [382, 115] width 20 height 5
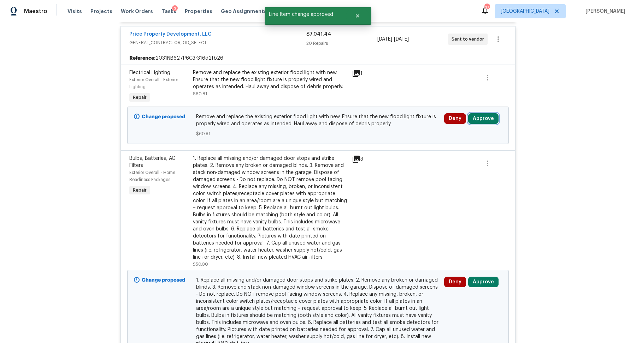
click at [483, 114] on button "Approve" at bounding box center [483, 118] width 30 height 11
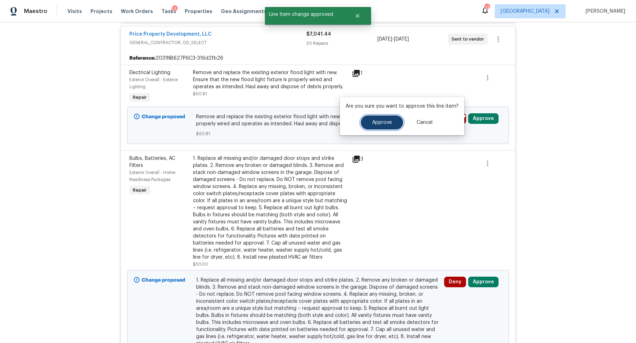
click at [392, 122] on button "Approve" at bounding box center [382, 123] width 42 height 14
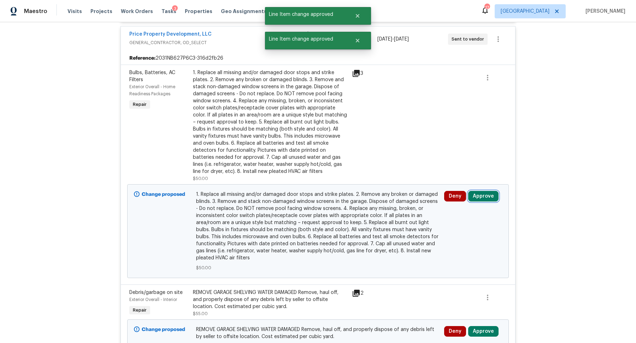
click at [484, 193] on button "Approve" at bounding box center [483, 196] width 30 height 11
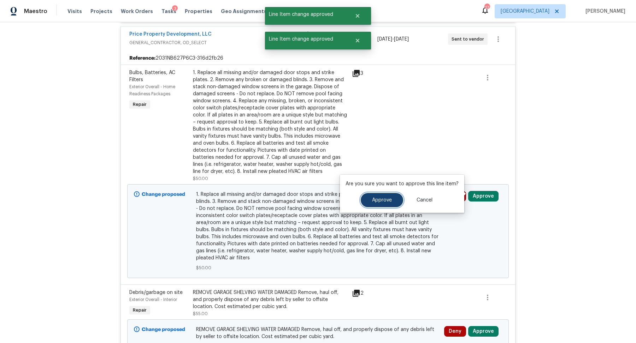
click at [376, 203] on button "Approve" at bounding box center [382, 200] width 42 height 14
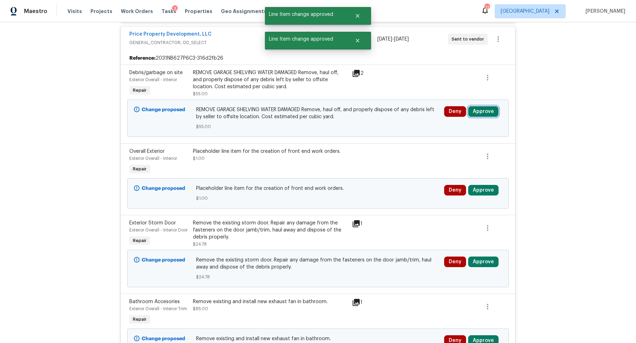
click at [488, 106] on button "Approve" at bounding box center [483, 111] width 30 height 11
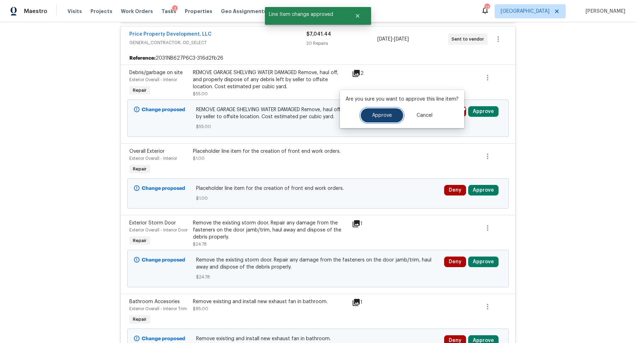
click at [378, 116] on span "Approve" at bounding box center [382, 115] width 20 height 5
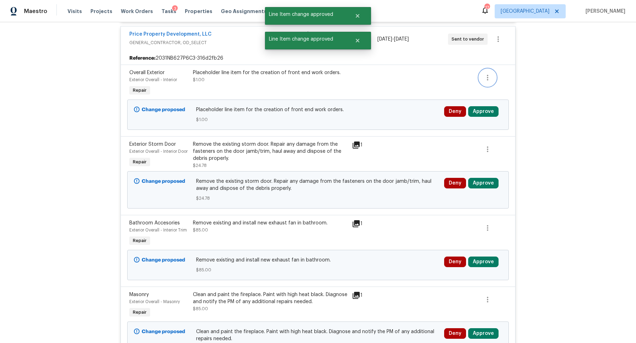
click at [487, 75] on icon "button" at bounding box center [487, 78] width 1 height 6
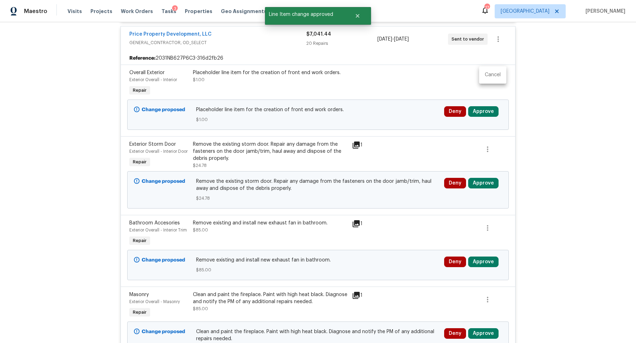
click at [495, 76] on li "Cancel" at bounding box center [492, 75] width 27 height 12
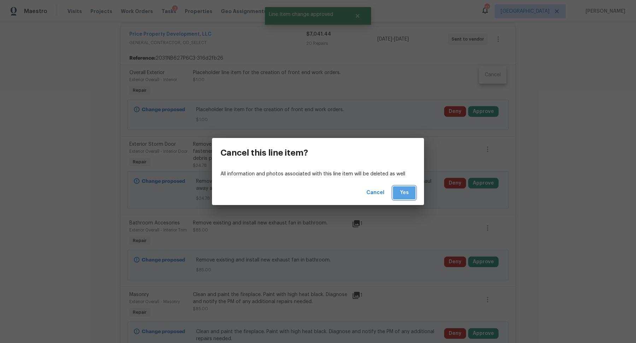
click at [403, 194] on span "Yes" at bounding box center [403, 193] width 11 height 9
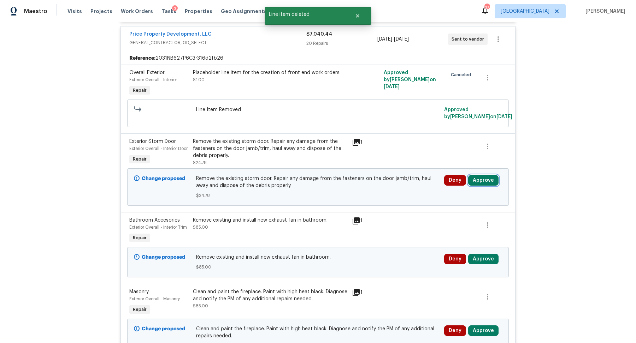
click at [484, 184] on button "Approve" at bounding box center [483, 180] width 30 height 11
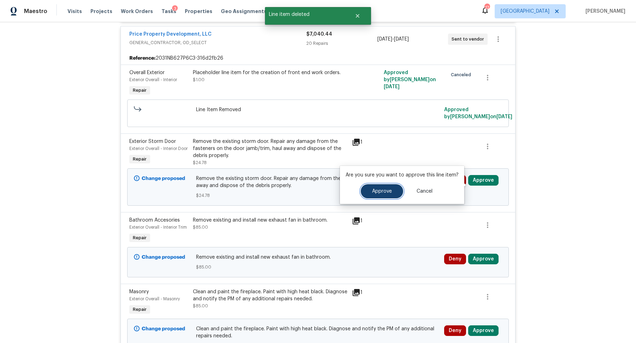
click at [388, 192] on span "Approve" at bounding box center [382, 191] width 20 height 5
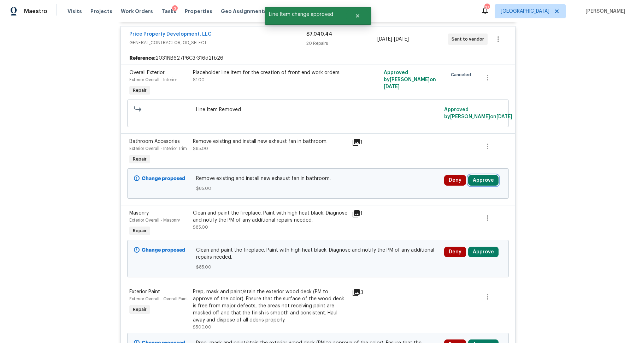
click at [489, 179] on button "Approve" at bounding box center [483, 180] width 30 height 11
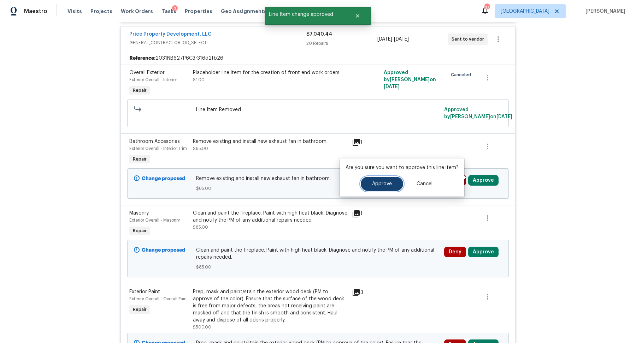
click at [391, 185] on button "Approve" at bounding box center [382, 184] width 42 height 14
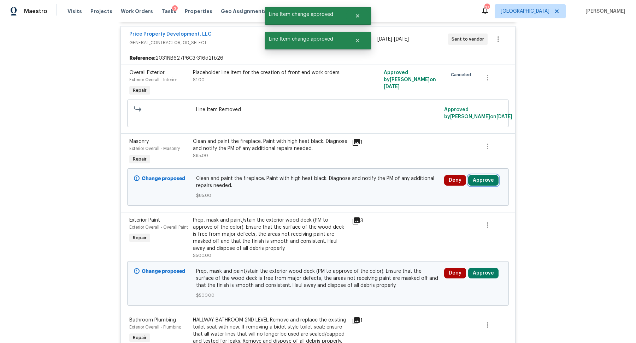
click at [479, 178] on button "Approve" at bounding box center [483, 180] width 30 height 11
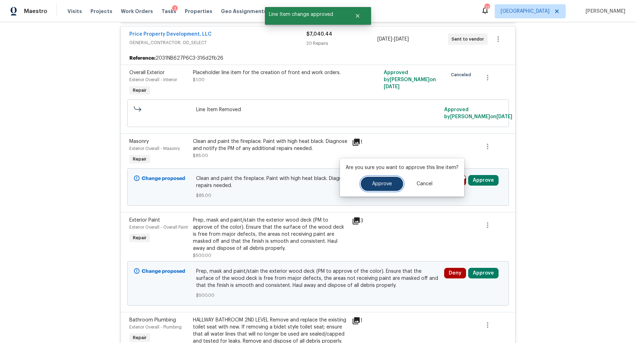
click at [381, 185] on span "Approve" at bounding box center [382, 184] width 20 height 5
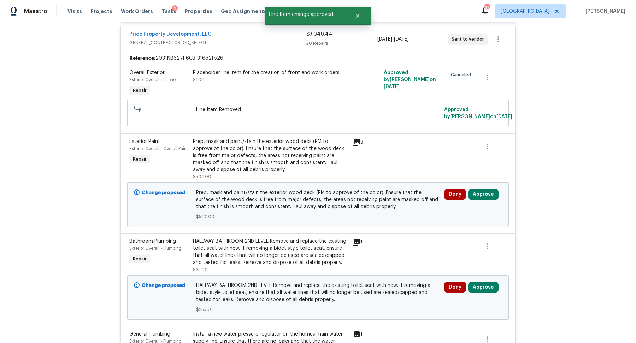
click at [333, 146] on div "Prep, mask and paint/stain the exterior wood deck (PM to approve of the color).…" at bounding box center [270, 155] width 155 height 35
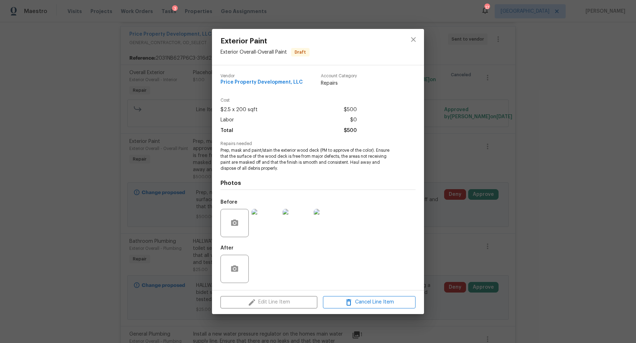
click at [268, 226] on img at bounding box center [266, 223] width 28 height 28
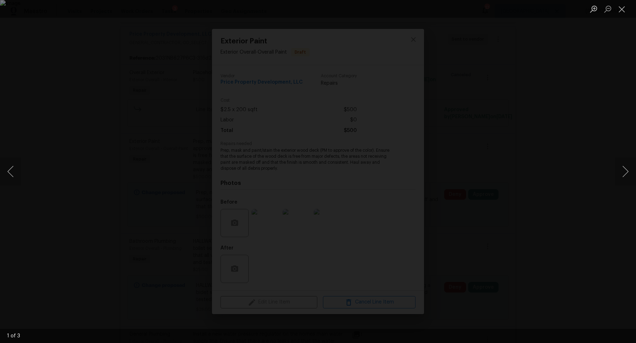
click at [586, 190] on div "Lightbox" at bounding box center [318, 171] width 636 height 343
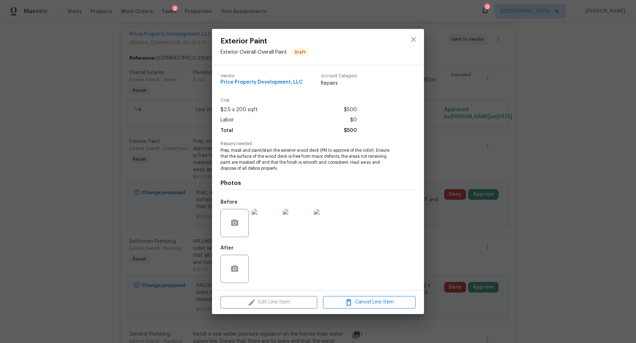
click at [586, 190] on div "Exterior Paint Exterior Overall - Overall Paint Draft Vendor Price Property Dev…" at bounding box center [318, 171] width 636 height 343
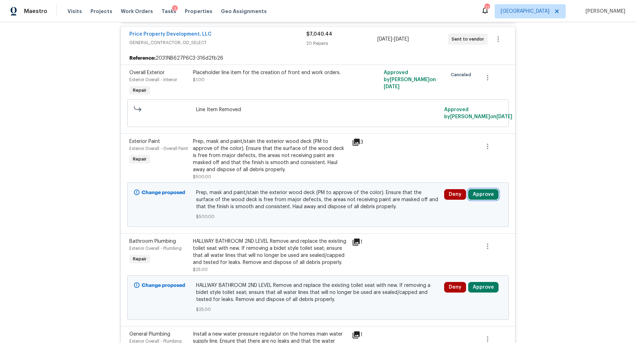
click at [489, 189] on button "Approve" at bounding box center [483, 194] width 30 height 11
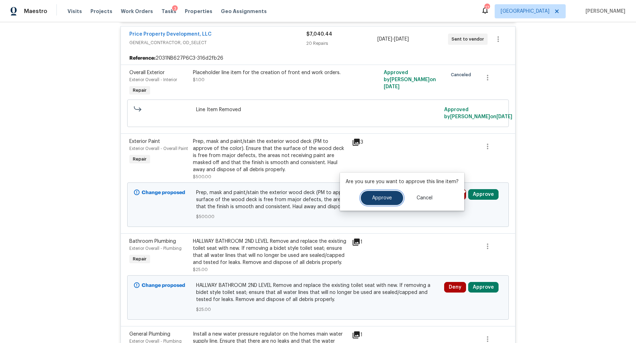
click at [372, 199] on span "Approve" at bounding box center [382, 198] width 20 height 5
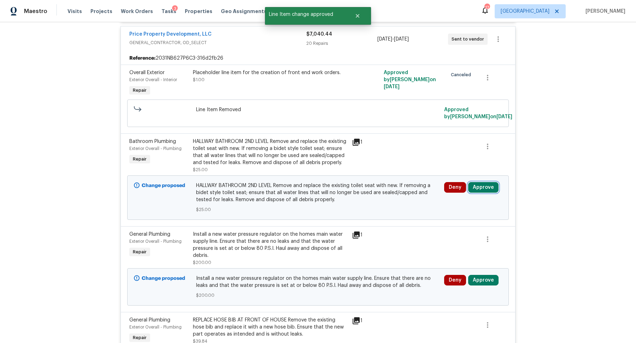
click at [482, 186] on button "Approve" at bounding box center [483, 187] width 30 height 11
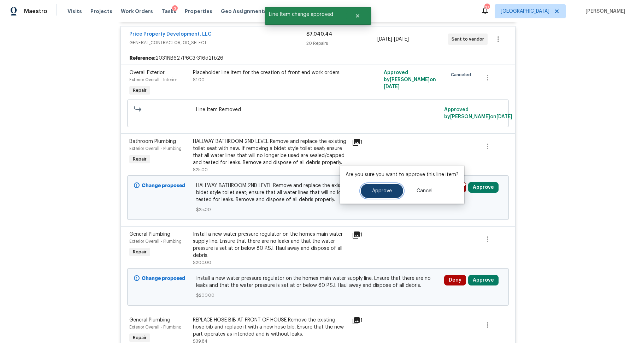
click at [372, 193] on span "Approve" at bounding box center [382, 191] width 20 height 5
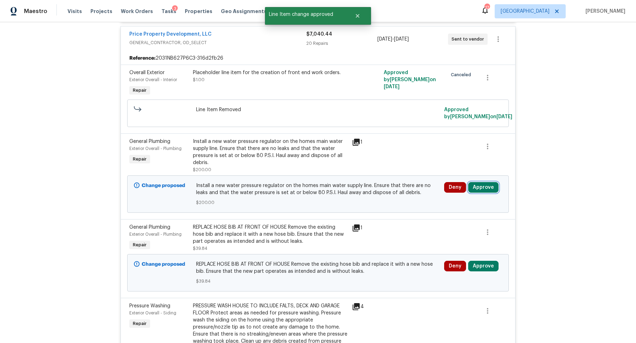
click at [483, 186] on button "Approve" at bounding box center [483, 187] width 30 height 11
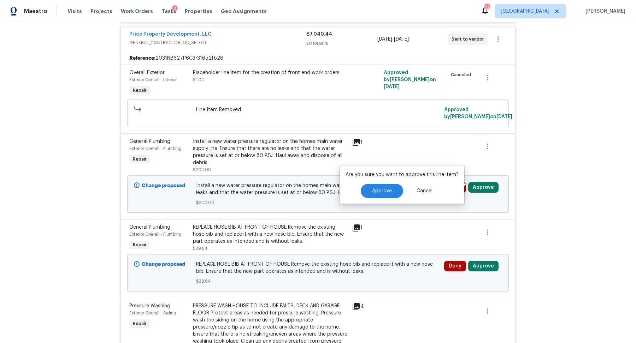
click at [361, 140] on div "1" at bounding box center [366, 142] width 28 height 8
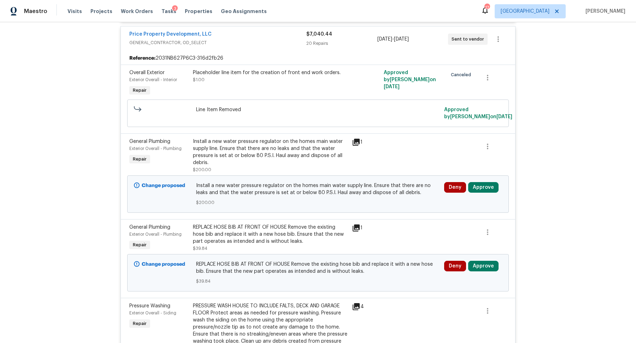
click at [353, 139] on icon at bounding box center [356, 142] width 7 height 7
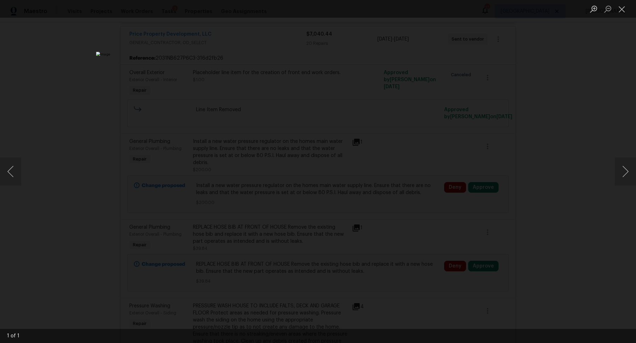
click at [542, 155] on div "Lightbox" at bounding box center [318, 171] width 636 height 343
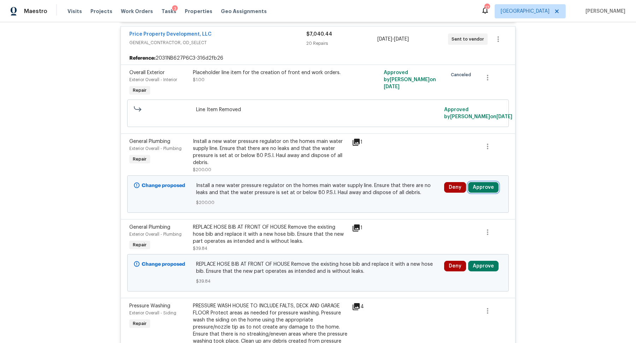
click at [490, 183] on button "Approve" at bounding box center [483, 187] width 30 height 11
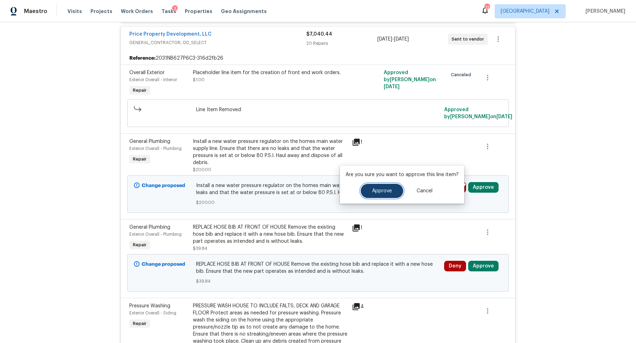
click at [381, 194] on button "Approve" at bounding box center [382, 191] width 42 height 14
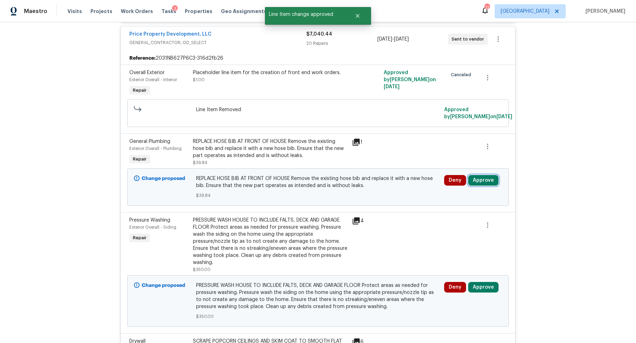
click at [480, 175] on button "Approve" at bounding box center [483, 180] width 30 height 11
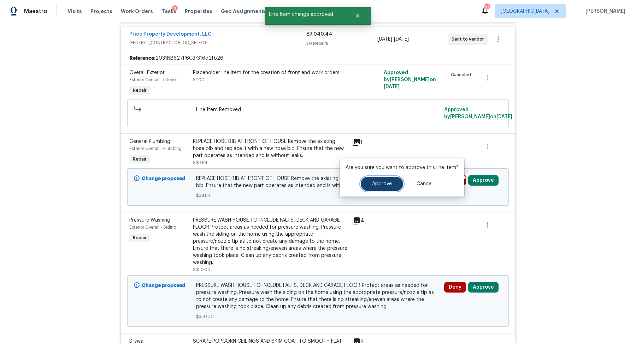
click at [388, 185] on span "Approve" at bounding box center [382, 184] width 20 height 5
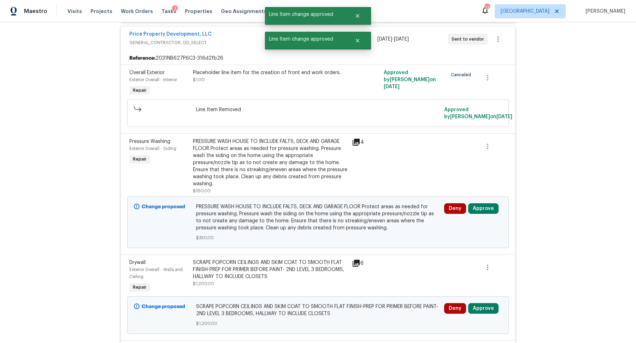
click at [479, 211] on div "Deny Approve" at bounding box center [473, 222] width 62 height 42
click at [479, 209] on button "Approve" at bounding box center [483, 208] width 30 height 11
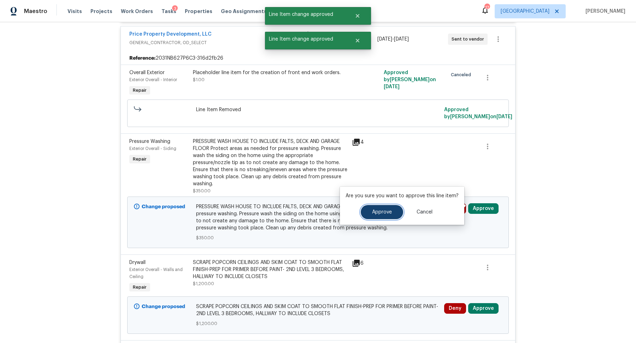
click at [378, 219] on button "Approve" at bounding box center [382, 212] width 42 height 14
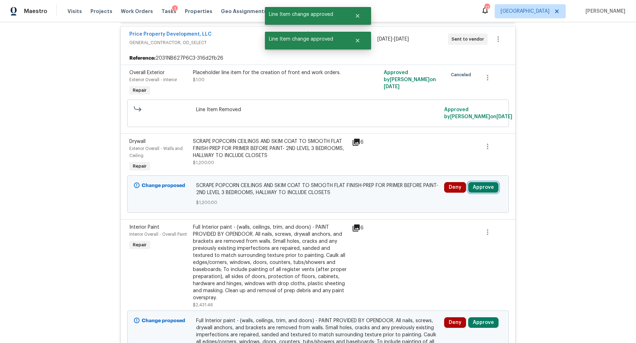
click at [482, 182] on button "Approve" at bounding box center [483, 187] width 30 height 11
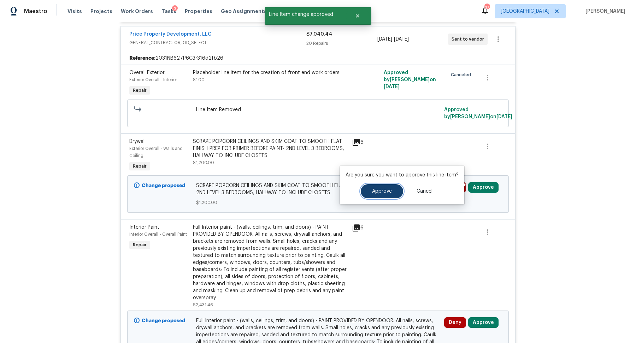
click at [384, 187] on button "Approve" at bounding box center [382, 191] width 42 height 14
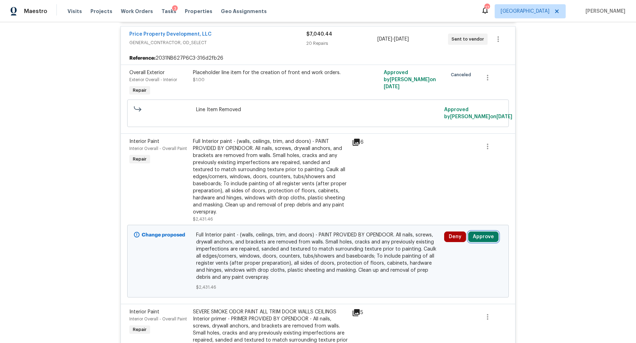
click at [483, 233] on button "Approve" at bounding box center [483, 237] width 30 height 11
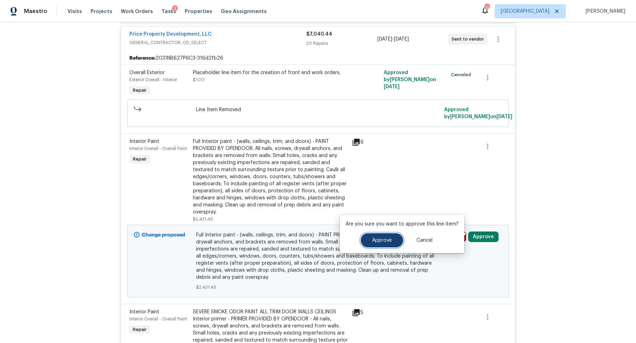
click at [372, 240] on span "Approve" at bounding box center [382, 240] width 20 height 5
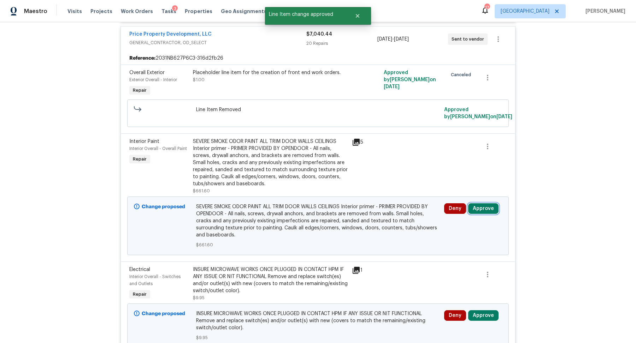
click at [481, 205] on button "Approve" at bounding box center [483, 208] width 30 height 11
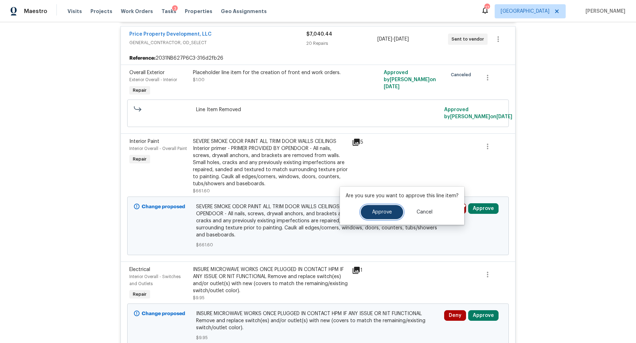
click at [379, 210] on span "Approve" at bounding box center [382, 212] width 20 height 5
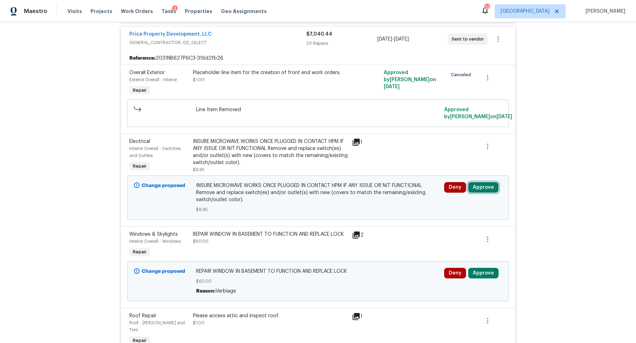
click at [482, 184] on button "Approve" at bounding box center [483, 187] width 30 height 11
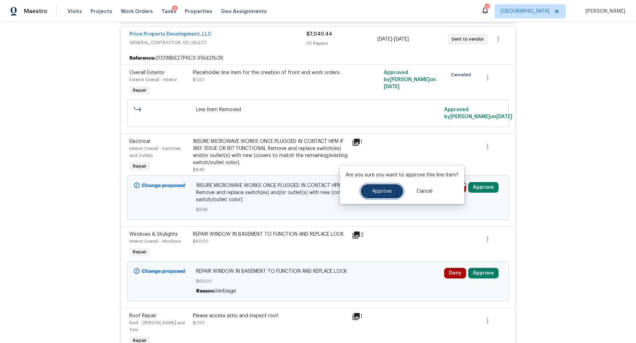
click at [373, 189] on span "Approve" at bounding box center [382, 191] width 20 height 5
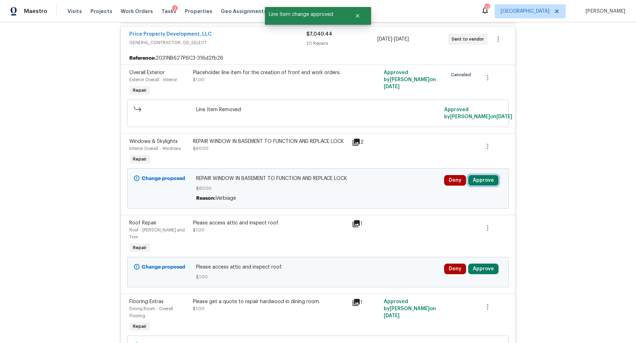
click at [478, 176] on button "Approve" at bounding box center [483, 180] width 30 height 11
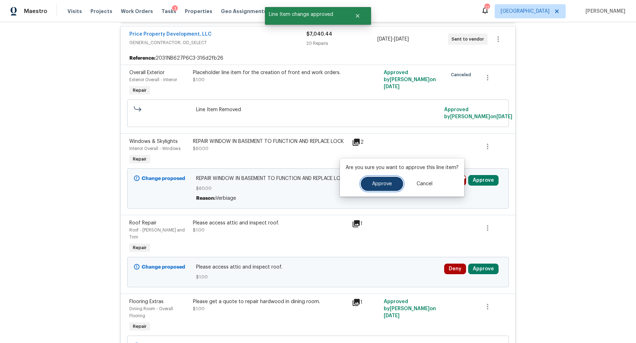
click at [384, 179] on button "Approve" at bounding box center [382, 184] width 42 height 14
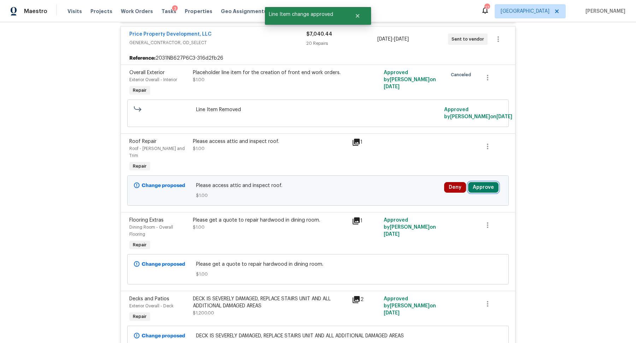
click at [484, 182] on button "Approve" at bounding box center [483, 187] width 30 height 11
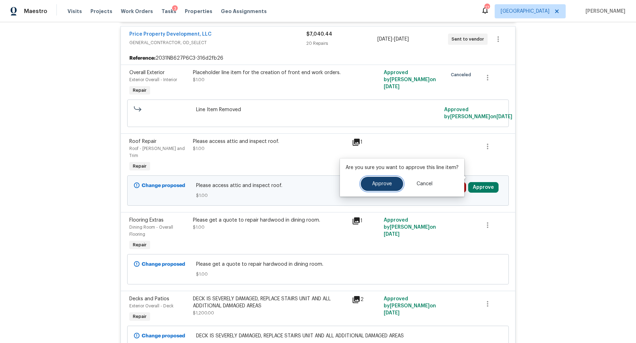
click at [374, 182] on span "Approve" at bounding box center [382, 184] width 20 height 5
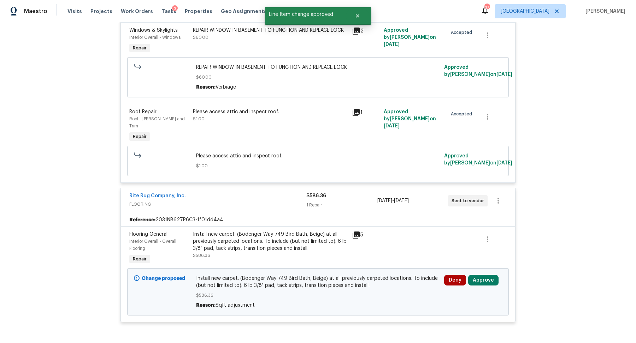
scroll to position [2875, 0]
click at [487, 275] on button "Approve" at bounding box center [483, 280] width 30 height 11
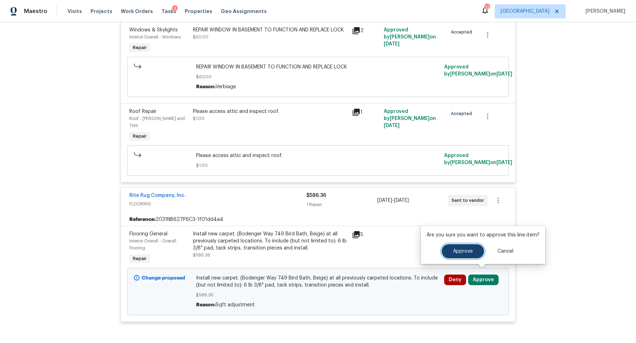
click at [451, 247] on button "Approve" at bounding box center [463, 251] width 42 height 14
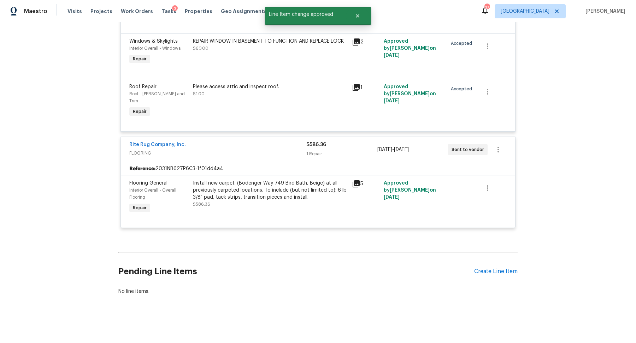
scroll to position [1916, 0]
click at [356, 183] on icon at bounding box center [356, 184] width 7 height 7
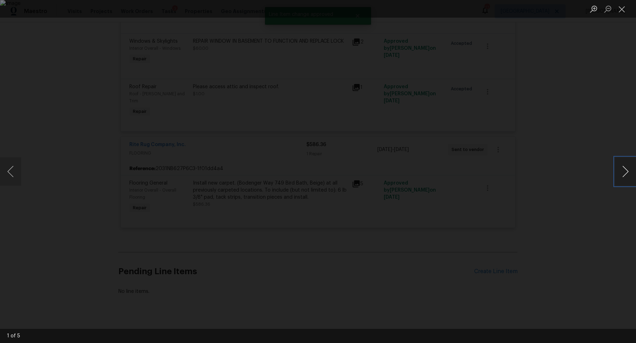
click at [630, 174] on button "Next image" at bounding box center [625, 172] width 21 height 28
click at [630, 175] on button "Next image" at bounding box center [625, 172] width 21 height 28
click at [554, 116] on div "Lightbox" at bounding box center [318, 171] width 636 height 343
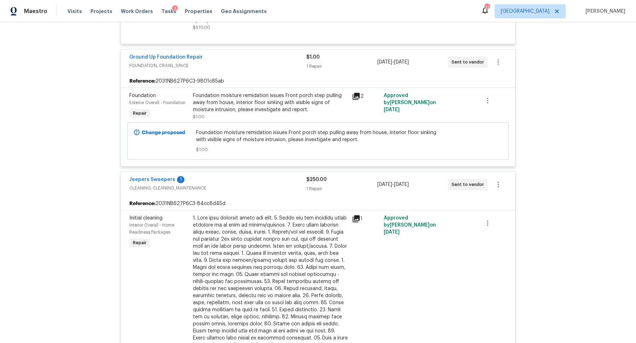
scroll to position [0, 0]
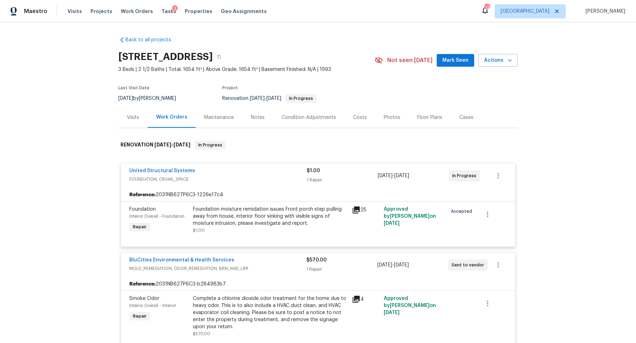
click at [359, 113] on div "Costs" at bounding box center [359, 117] width 31 height 21
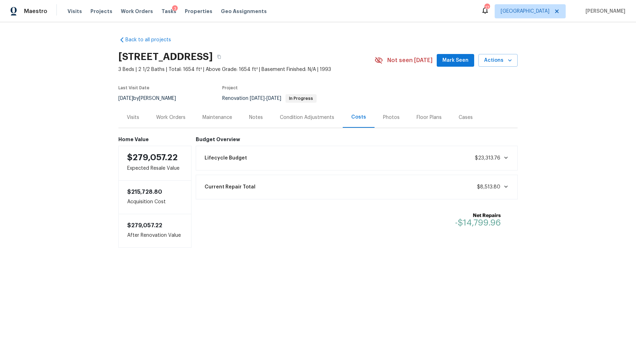
click at [131, 115] on div "Visits" at bounding box center [133, 117] width 12 height 7
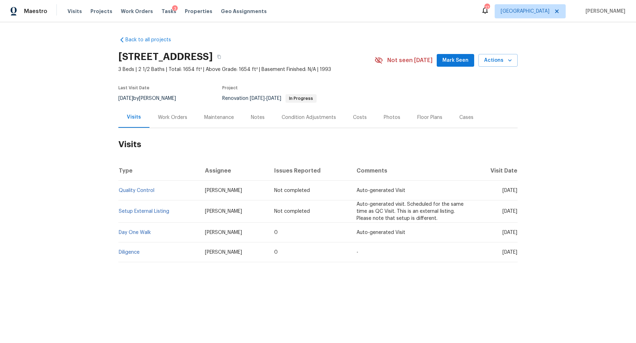
click at [255, 114] on div "Notes" at bounding box center [258, 117] width 14 height 7
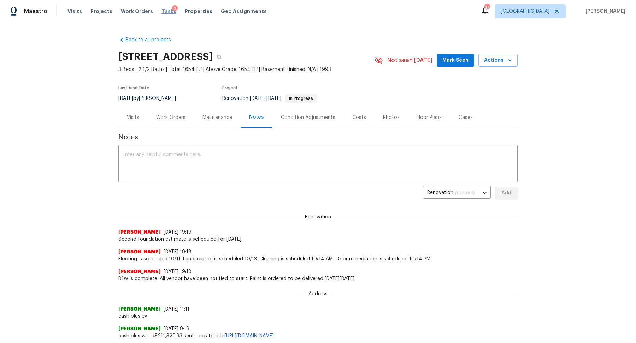
click at [161, 9] on span "Tasks" at bounding box center [168, 11] width 15 height 5
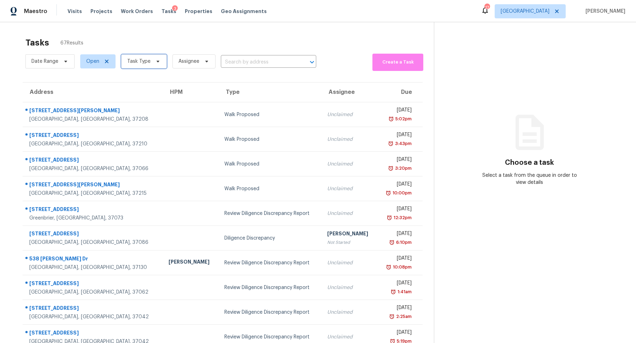
click at [133, 61] on span "Task Type" at bounding box center [138, 61] width 23 height 7
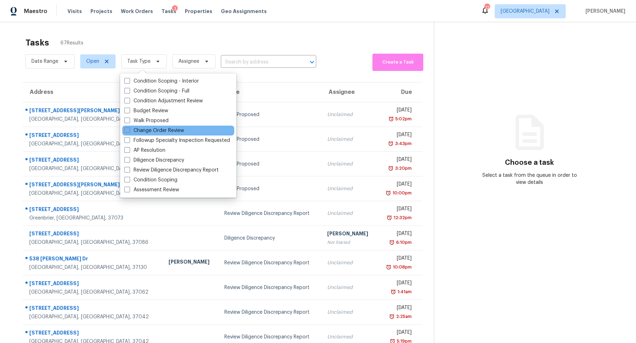
click at [140, 132] on label "Change Order Review" at bounding box center [154, 130] width 60 height 7
click at [129, 132] on input "Change Order Review" at bounding box center [126, 129] width 5 height 5
checkbox input "true"
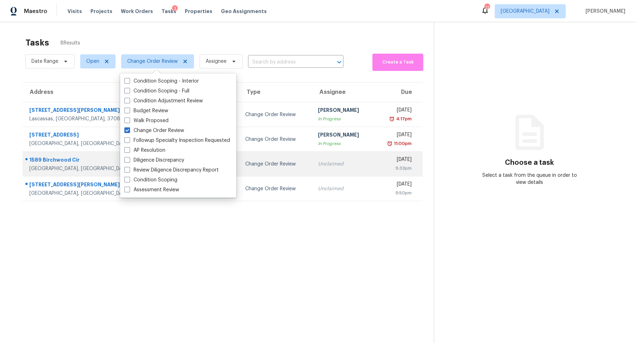
click at [44, 161] on div "1589 Birchwood Cir" at bounding box center [100, 161] width 143 height 9
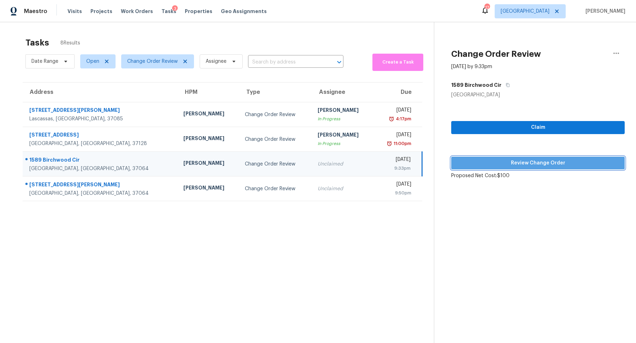
click at [523, 160] on span "Review Change Order" at bounding box center [538, 163] width 162 height 9
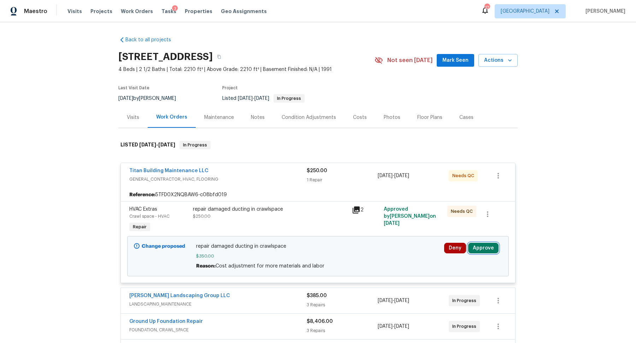
click at [484, 245] on button "Approve" at bounding box center [483, 248] width 30 height 11
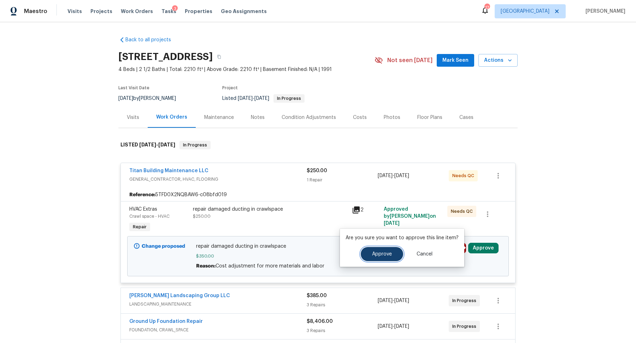
click at [370, 253] on button "Approve" at bounding box center [382, 254] width 42 height 14
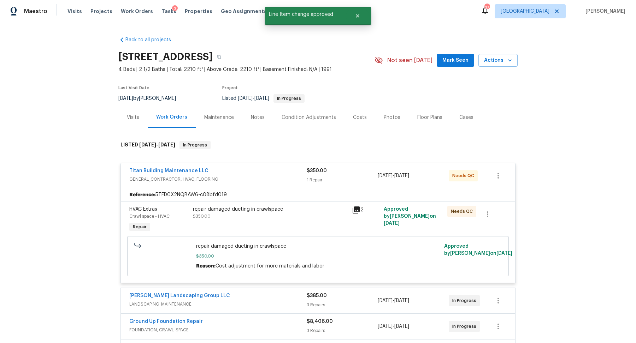
click at [355, 207] on icon at bounding box center [356, 210] width 7 height 7
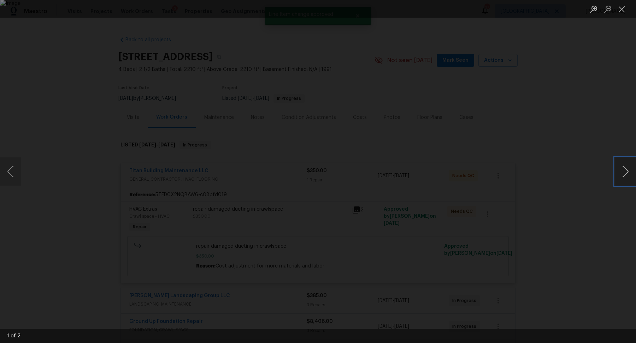
click at [622, 174] on button "Next image" at bounding box center [625, 172] width 21 height 28
click at [531, 139] on div "Lightbox" at bounding box center [318, 171] width 636 height 343
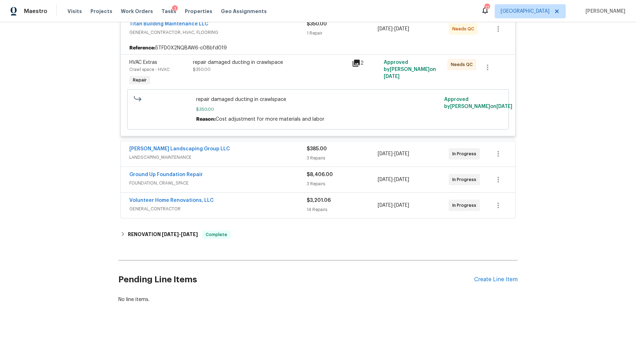
scroll to position [153, 0]
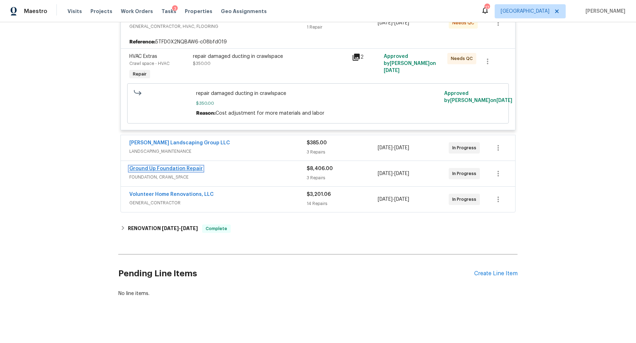
click at [175, 168] on link "Ground Up Foundation Repair" at bounding box center [165, 168] width 73 height 5
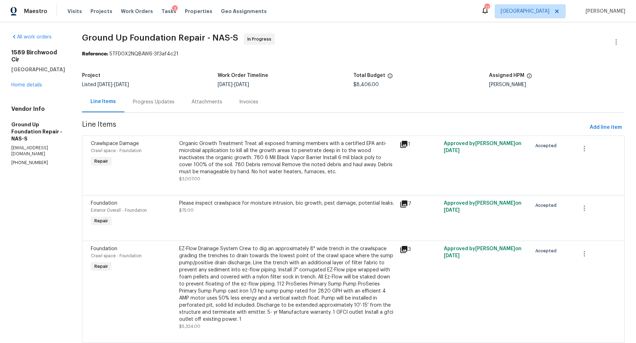
click at [124, 105] on div "Progress Updates" at bounding box center [153, 101] width 59 height 21
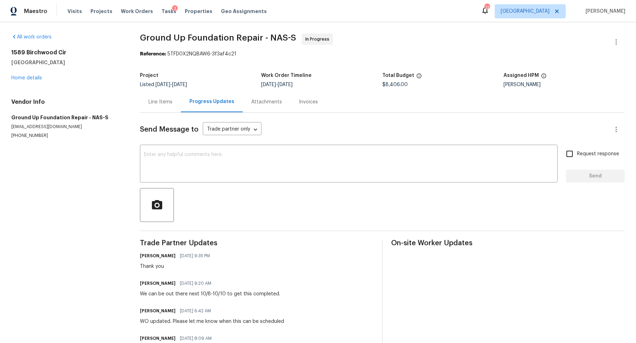
click at [187, 293] on div "We can be out there next 10/8-10/10 to get this completed." at bounding box center [210, 294] width 140 height 7
copy div "We can be out there next 10/8-10/10 to get this completed."
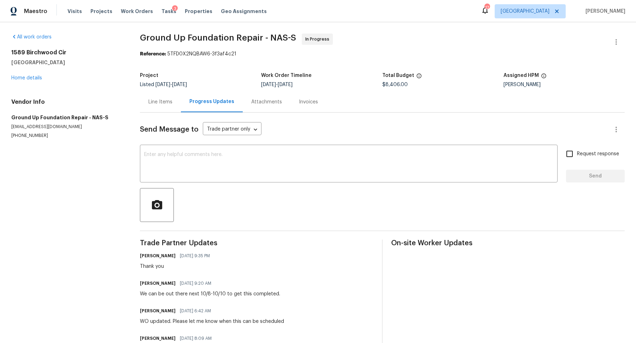
click at [28, 70] on div "[STREET_ADDRESS] Home details" at bounding box center [67, 65] width 112 height 33
click at [28, 76] on link "Home details" at bounding box center [26, 78] width 31 height 5
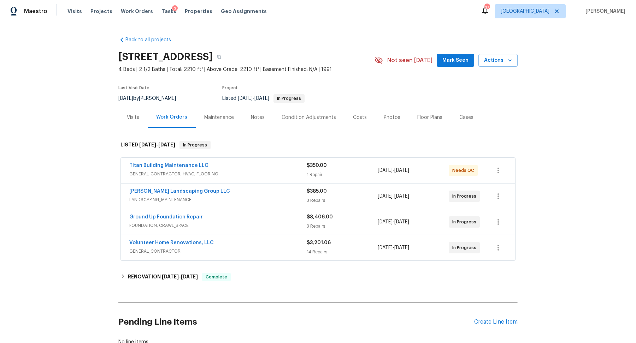
click at [256, 121] on div "Notes" at bounding box center [257, 117] width 31 height 21
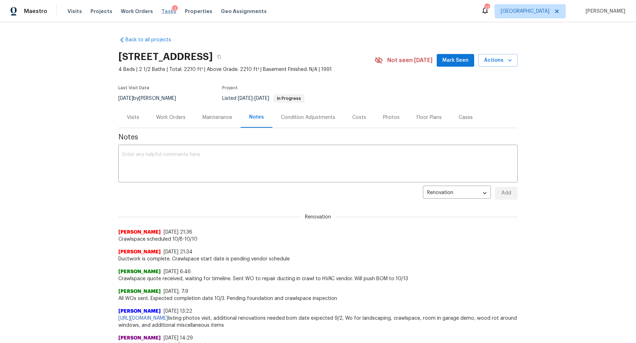
click at [161, 9] on span "Tasks" at bounding box center [168, 11] width 15 height 5
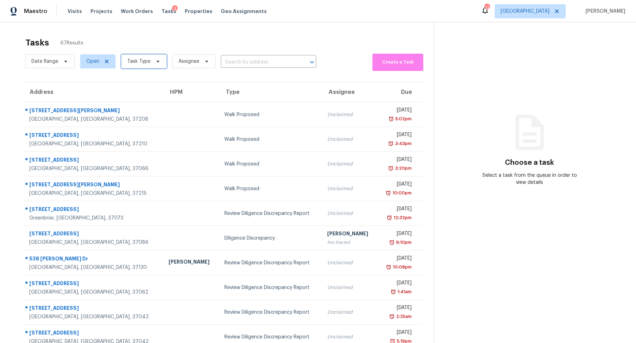
click at [153, 64] on span at bounding box center [157, 62] width 8 height 6
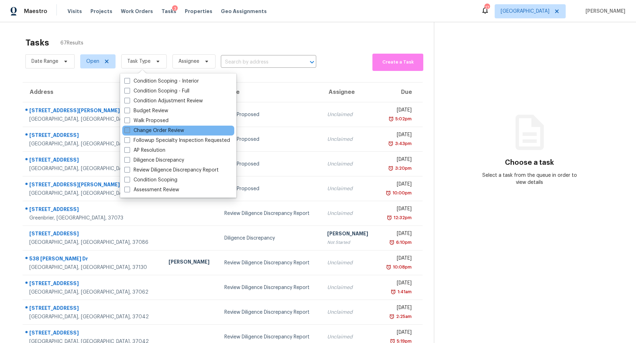
click at [160, 129] on label "Change Order Review" at bounding box center [154, 130] width 60 height 7
click at [129, 129] on input "Change Order Review" at bounding box center [126, 129] width 5 height 5
checkbox input "true"
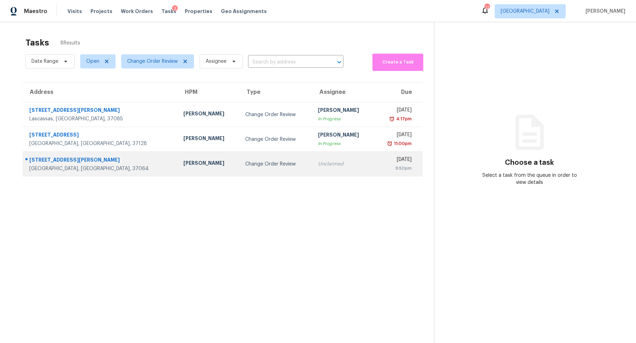
click at [59, 169] on div "[GEOGRAPHIC_DATA], [GEOGRAPHIC_DATA], 37064" at bounding box center [100, 168] width 143 height 7
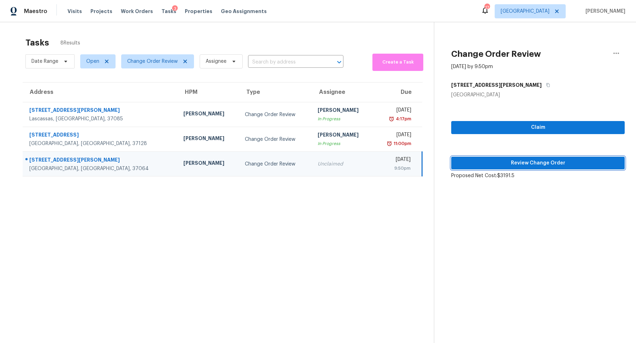
click at [545, 166] on span "Review Change Order" at bounding box center [538, 163] width 162 height 9
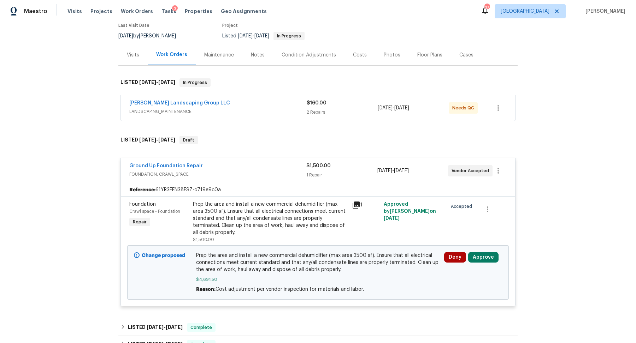
scroll to position [67, 0]
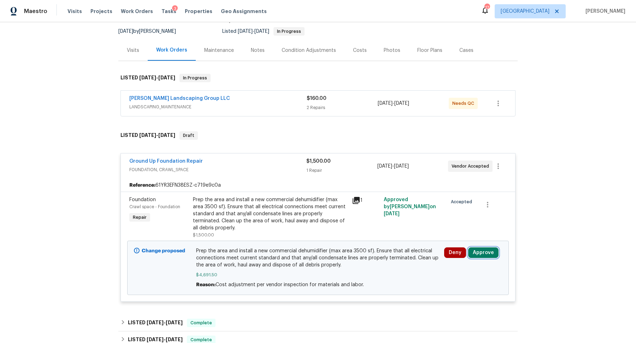
click at [484, 251] on button "Approve" at bounding box center [483, 253] width 30 height 11
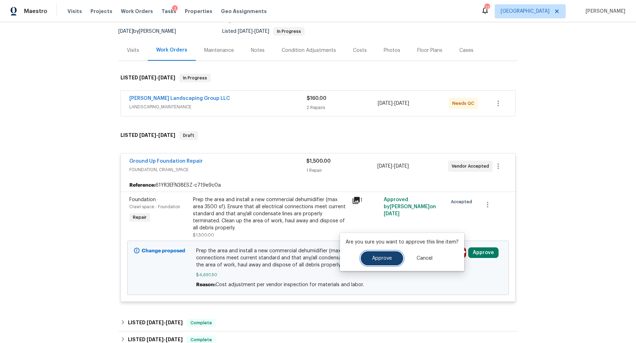
click at [373, 261] on button "Approve" at bounding box center [382, 259] width 42 height 14
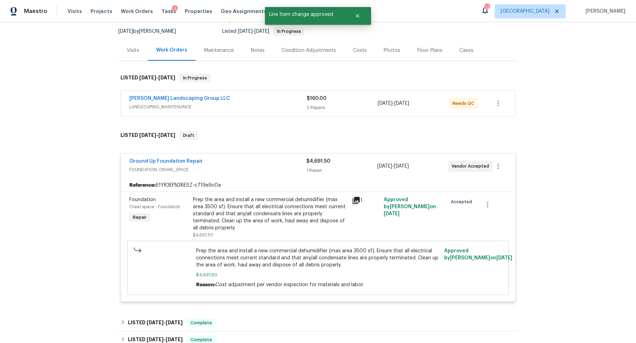
click at [168, 158] on span "Ground Up Foundation Repair" at bounding box center [165, 161] width 73 height 7
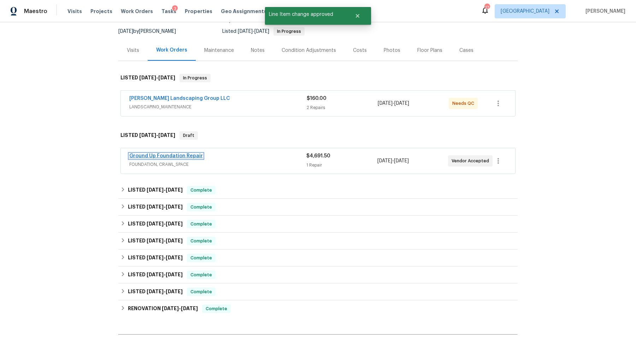
click at [166, 158] on link "Ground Up Foundation Repair" at bounding box center [165, 156] width 73 height 5
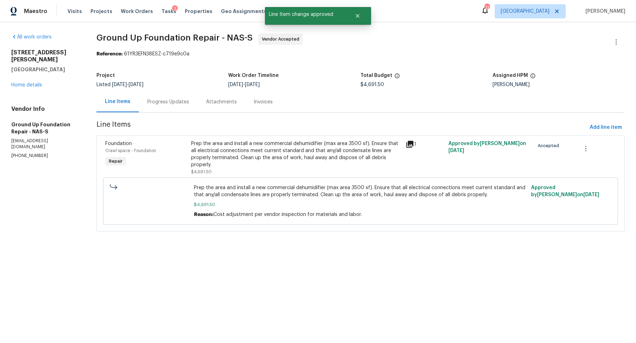
click at [158, 108] on div "Progress Updates" at bounding box center [168, 101] width 59 height 21
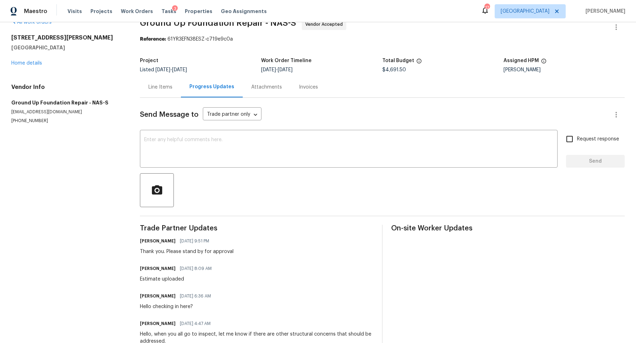
scroll to position [2, 0]
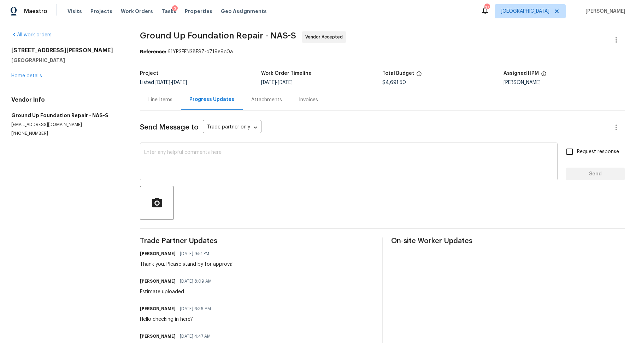
click at [190, 155] on textarea at bounding box center [348, 162] width 409 height 25
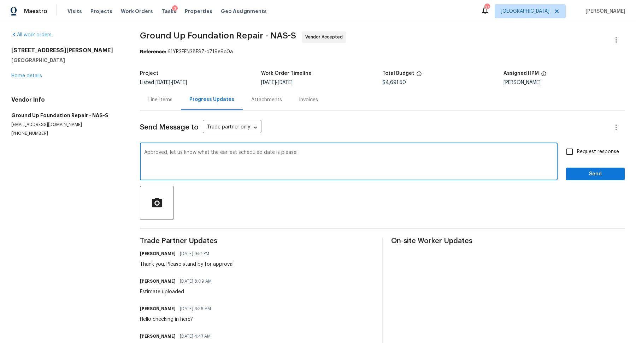
type textarea "Approved, let us know what the earliest scheduled date is please!"
click at [571, 149] on input "Request response" at bounding box center [569, 151] width 15 height 15
checkbox input "true"
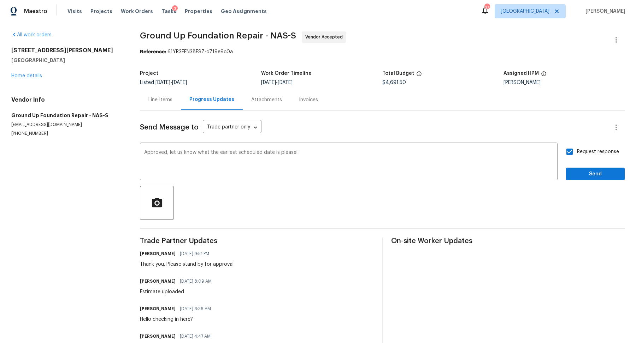
click at [571, 163] on div "Request response Send" at bounding box center [595, 162] width 59 height 36
click at [570, 170] on button "Send" at bounding box center [595, 174] width 59 height 13
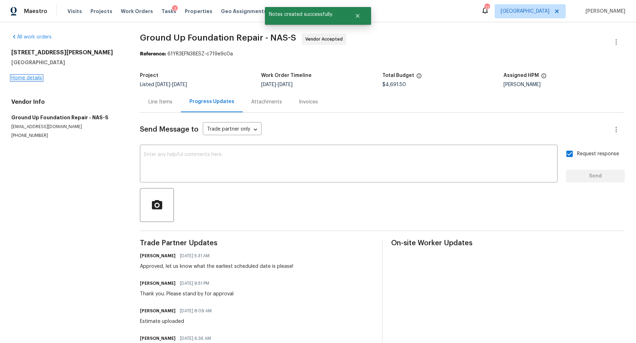
click at [24, 76] on link "Home details" at bounding box center [26, 78] width 31 height 5
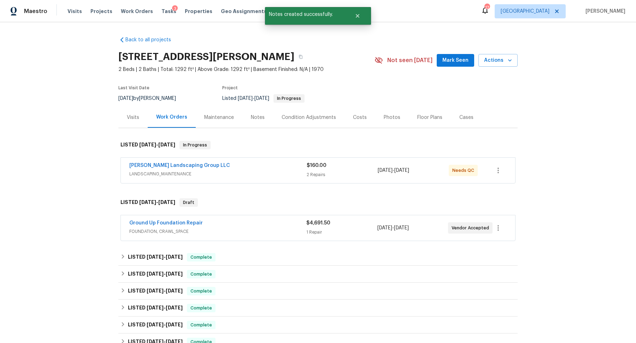
click at [254, 117] on div "Notes" at bounding box center [258, 117] width 14 height 7
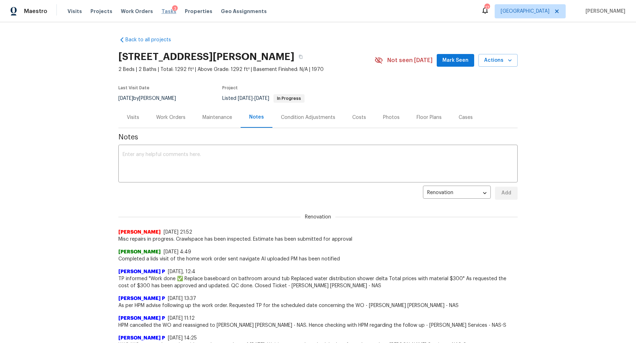
click at [162, 11] on span "Tasks" at bounding box center [168, 11] width 15 height 5
